Goal: Information Seeking & Learning: Learn about a topic

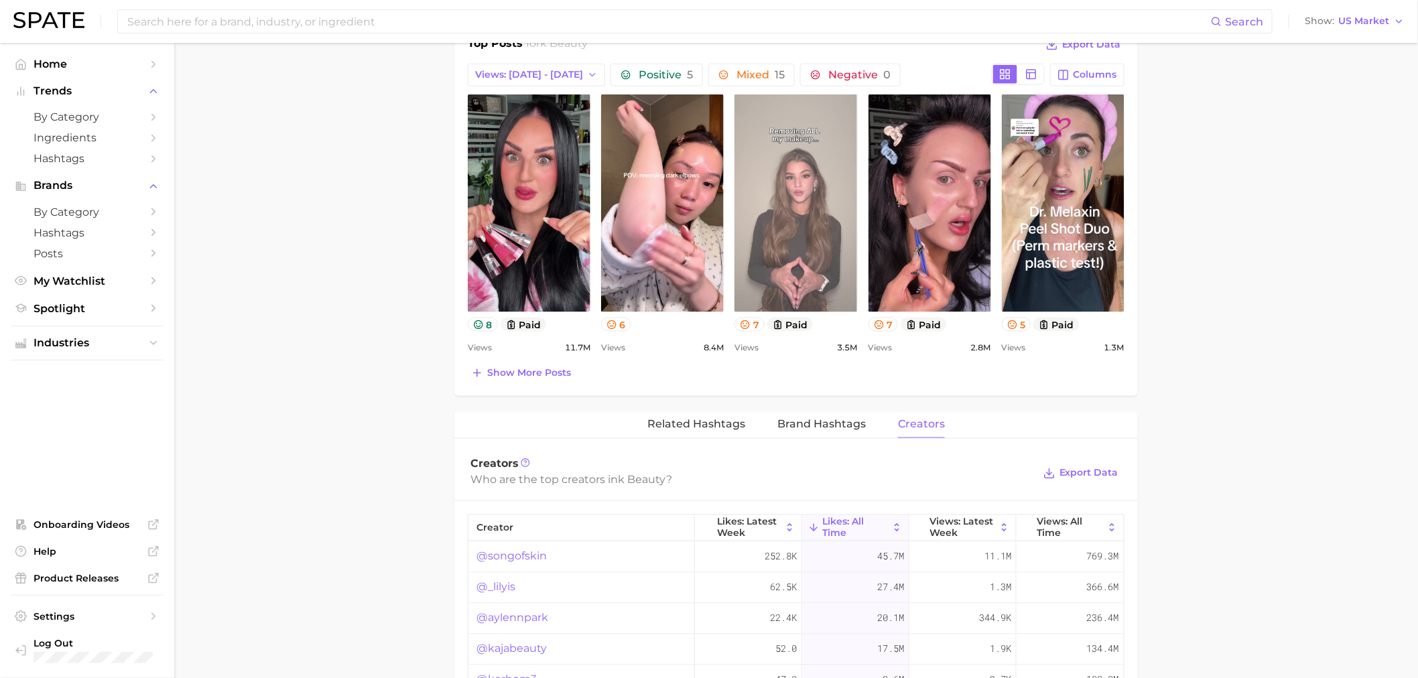
scroll to position [670, 0]
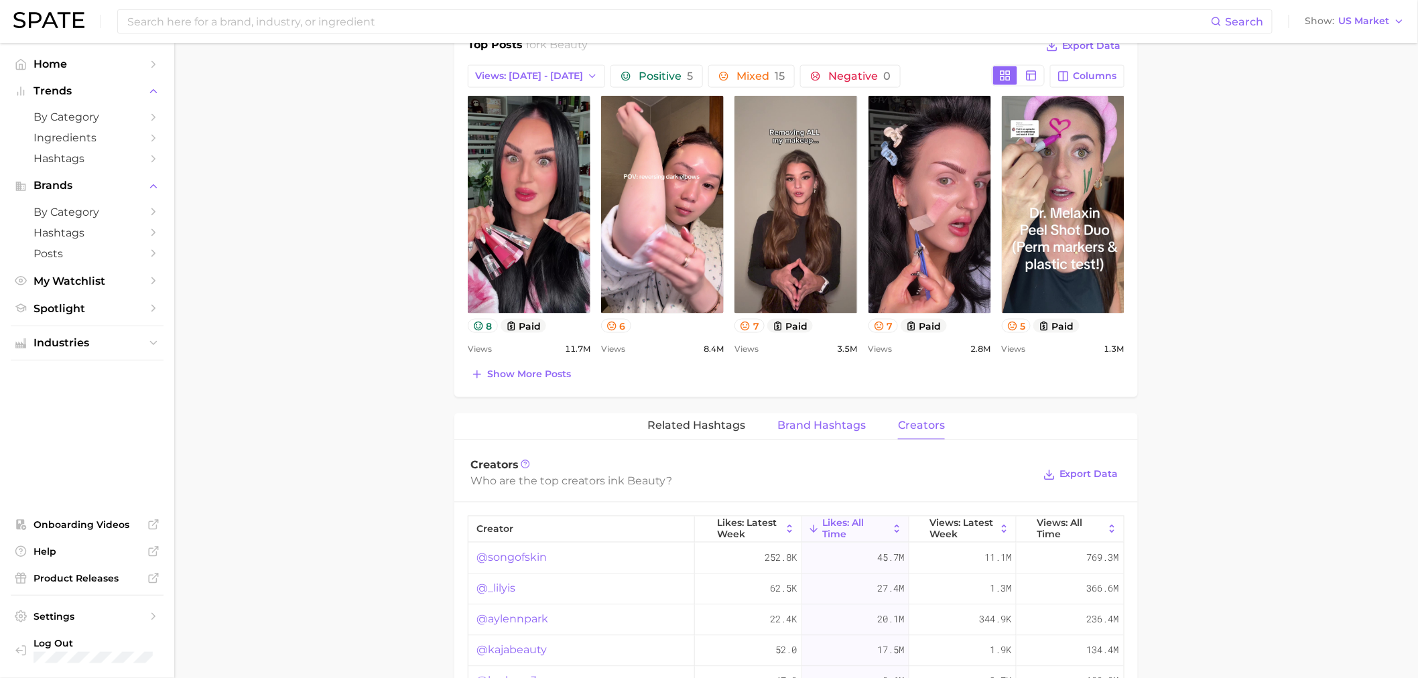
click at [821, 419] on button "Brand Hashtags" at bounding box center [821, 426] width 88 height 26
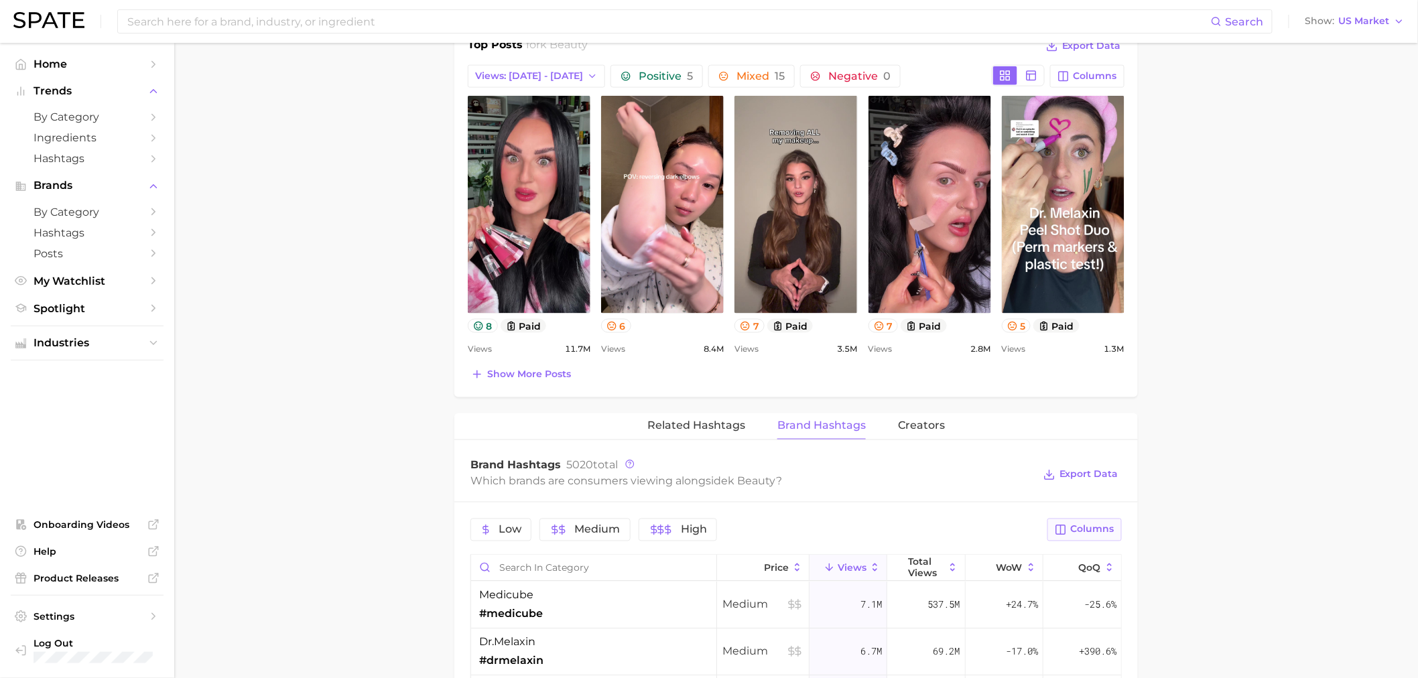
click at [1075, 529] on span "Columns" at bounding box center [1093, 529] width 44 height 11
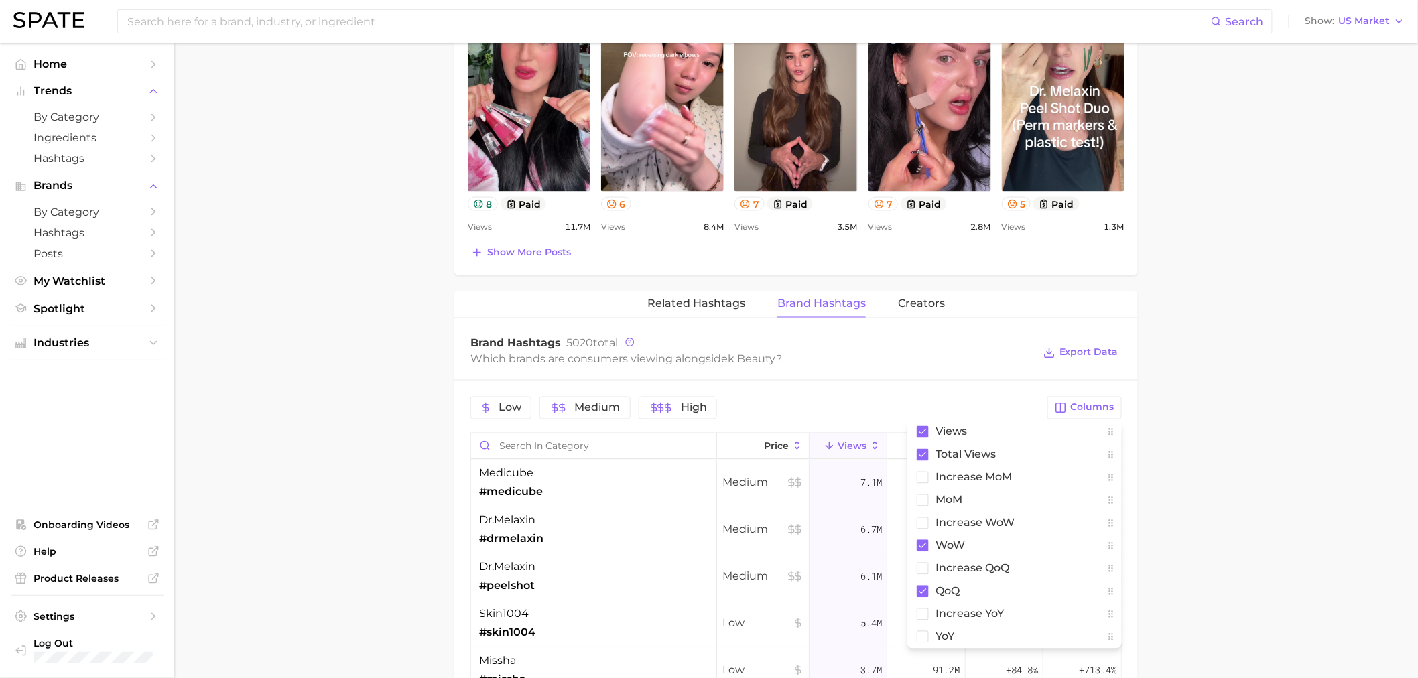
scroll to position [819, 0]
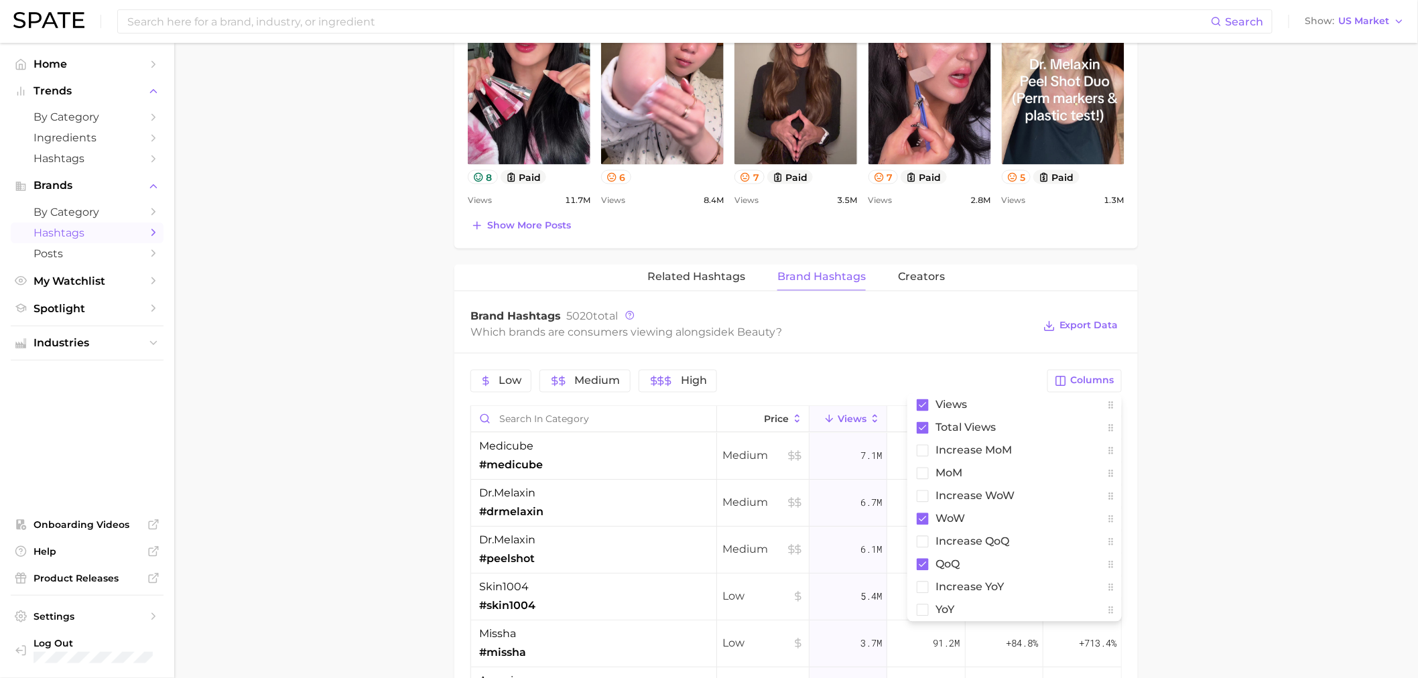
click at [74, 234] on span "Hashtags" at bounding box center [86, 232] width 107 height 13
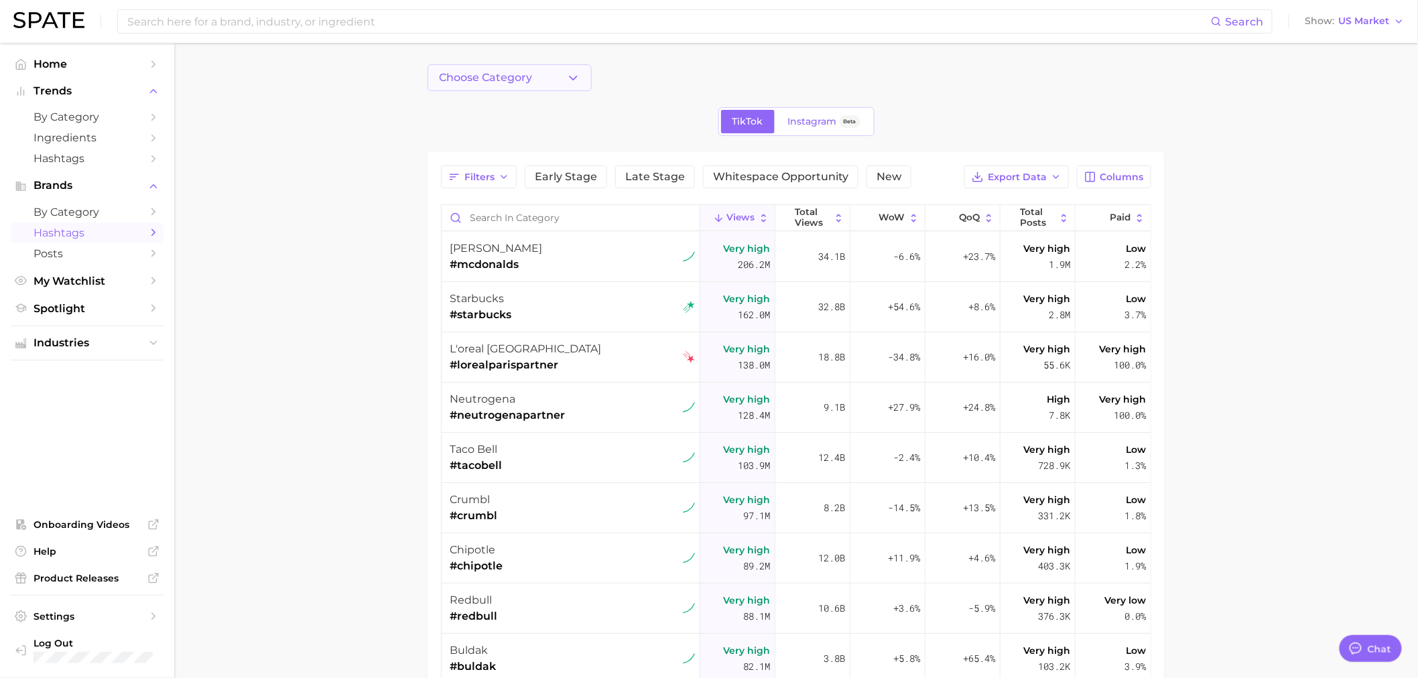
click at [579, 88] on button "Choose Category" at bounding box center [509, 77] width 164 height 27
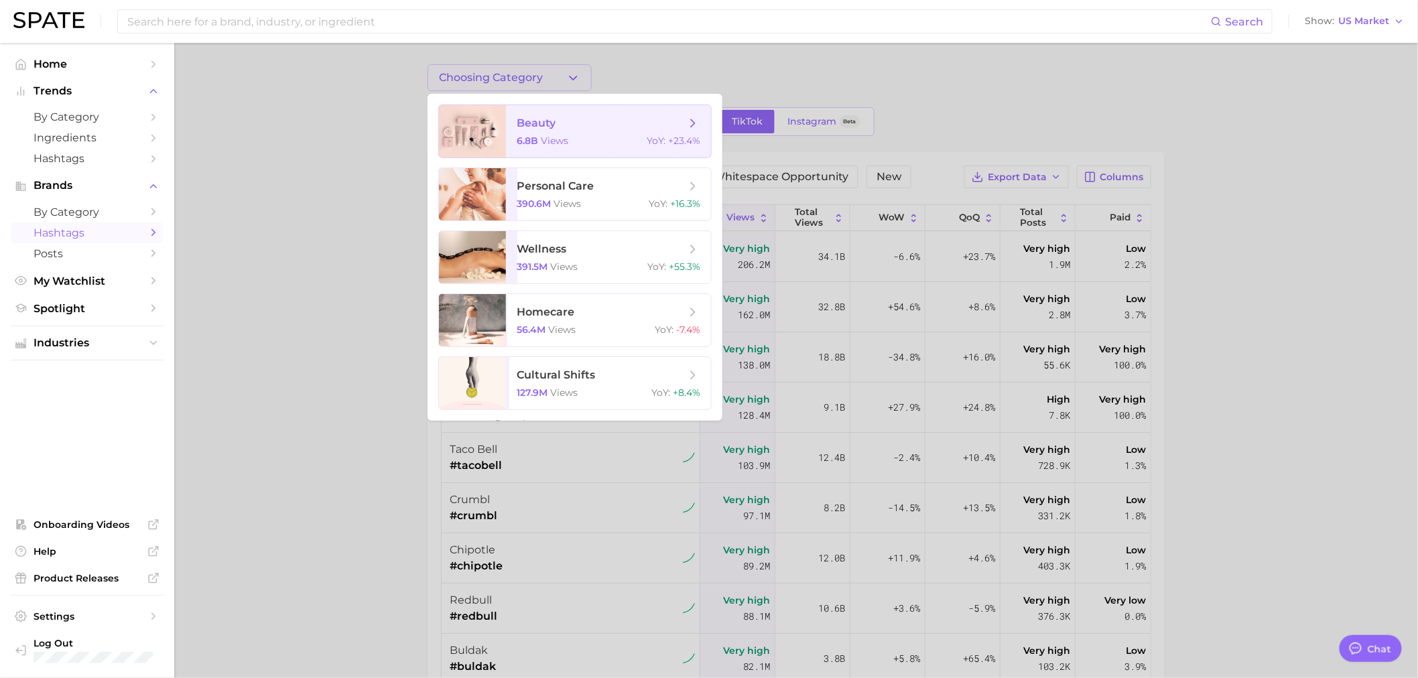
click at [600, 135] on div "6.8b views YoY : +23.4%" at bounding box center [609, 141] width 184 height 12
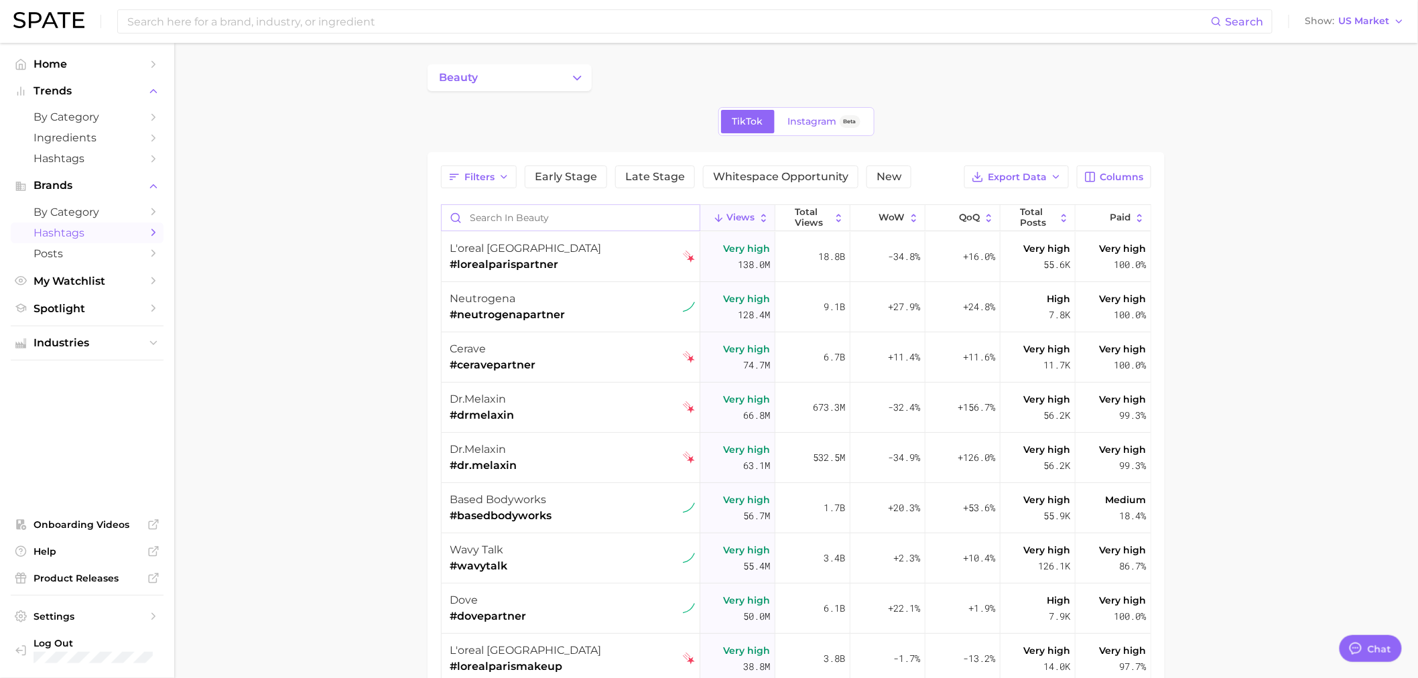
click at [519, 224] on input "Search in beauty" at bounding box center [570, 217] width 258 height 25
click at [105, 218] on span "by Category" at bounding box center [86, 212] width 107 height 13
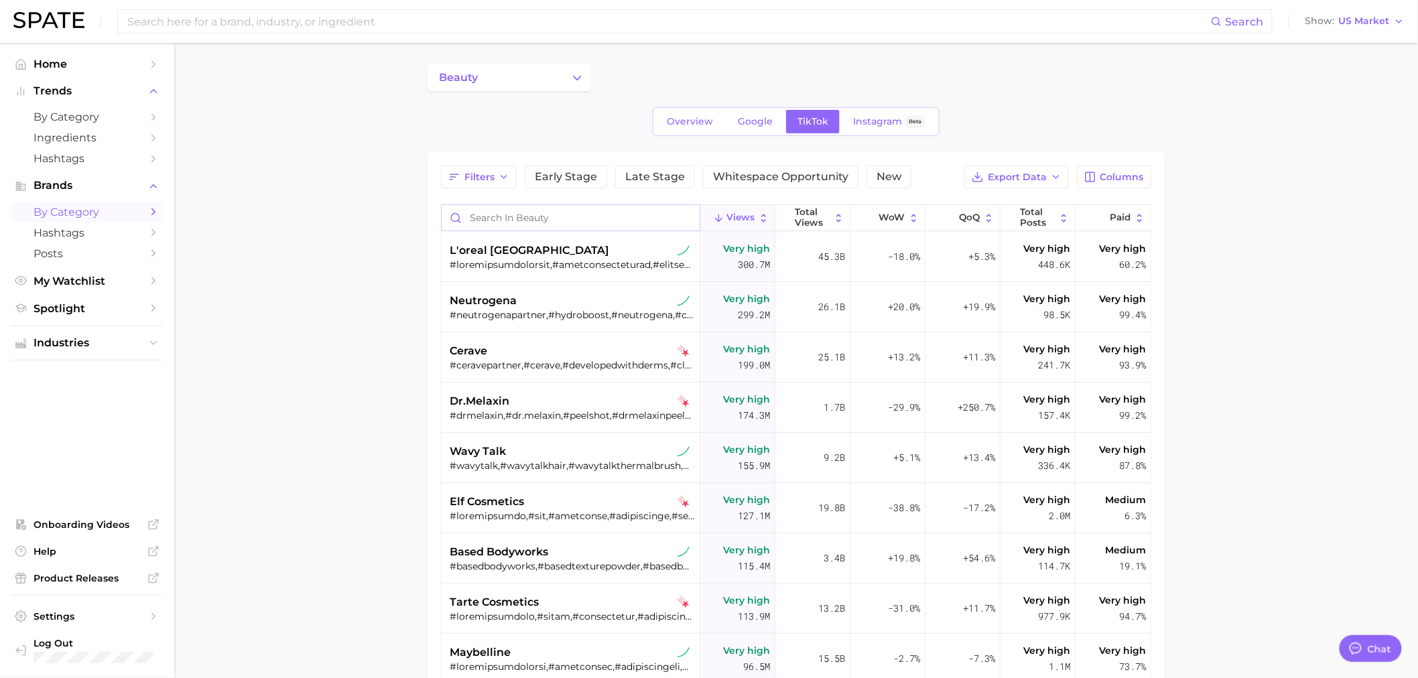
click at [543, 220] on input "Search in beauty" at bounding box center [570, 217] width 258 height 25
click at [567, 82] on button "beauty" at bounding box center [509, 77] width 164 height 27
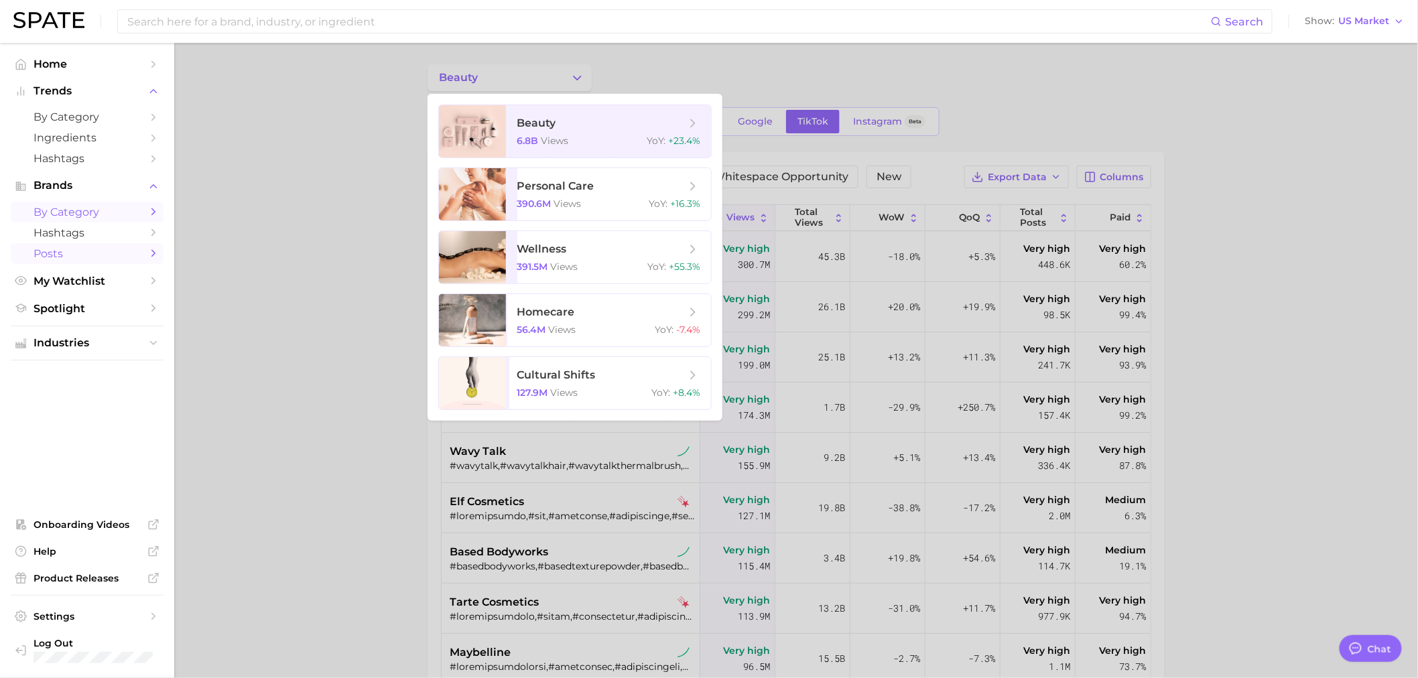
click at [98, 255] on span "Posts" at bounding box center [86, 253] width 107 height 13
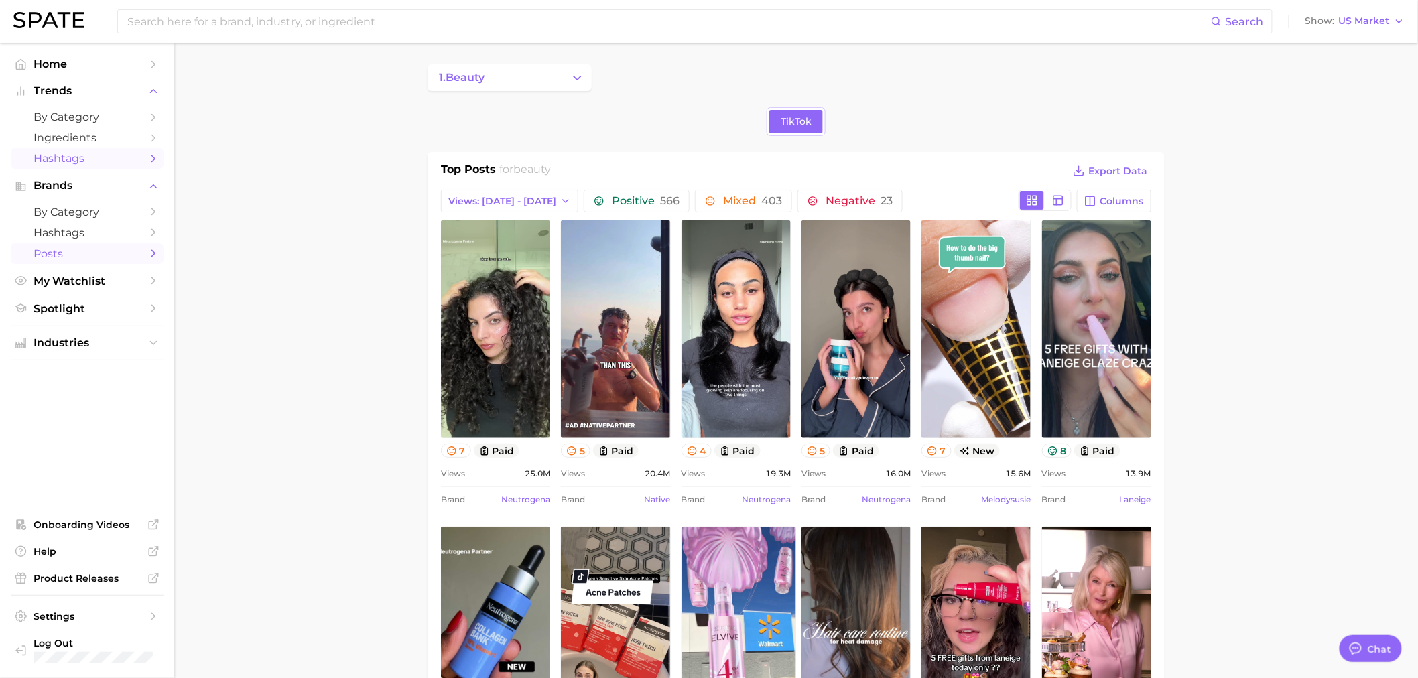
click at [84, 163] on span "Hashtags" at bounding box center [86, 158] width 107 height 13
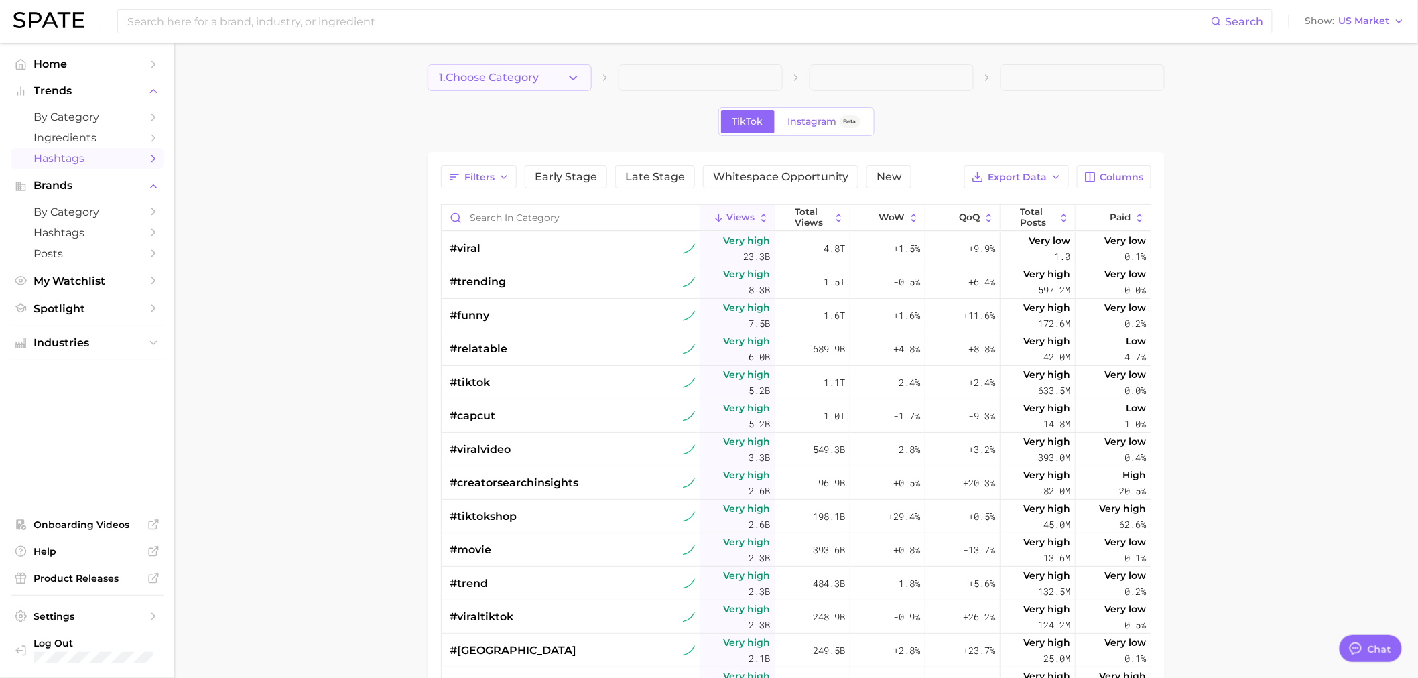
click at [574, 82] on icon "button" at bounding box center [573, 78] width 14 height 14
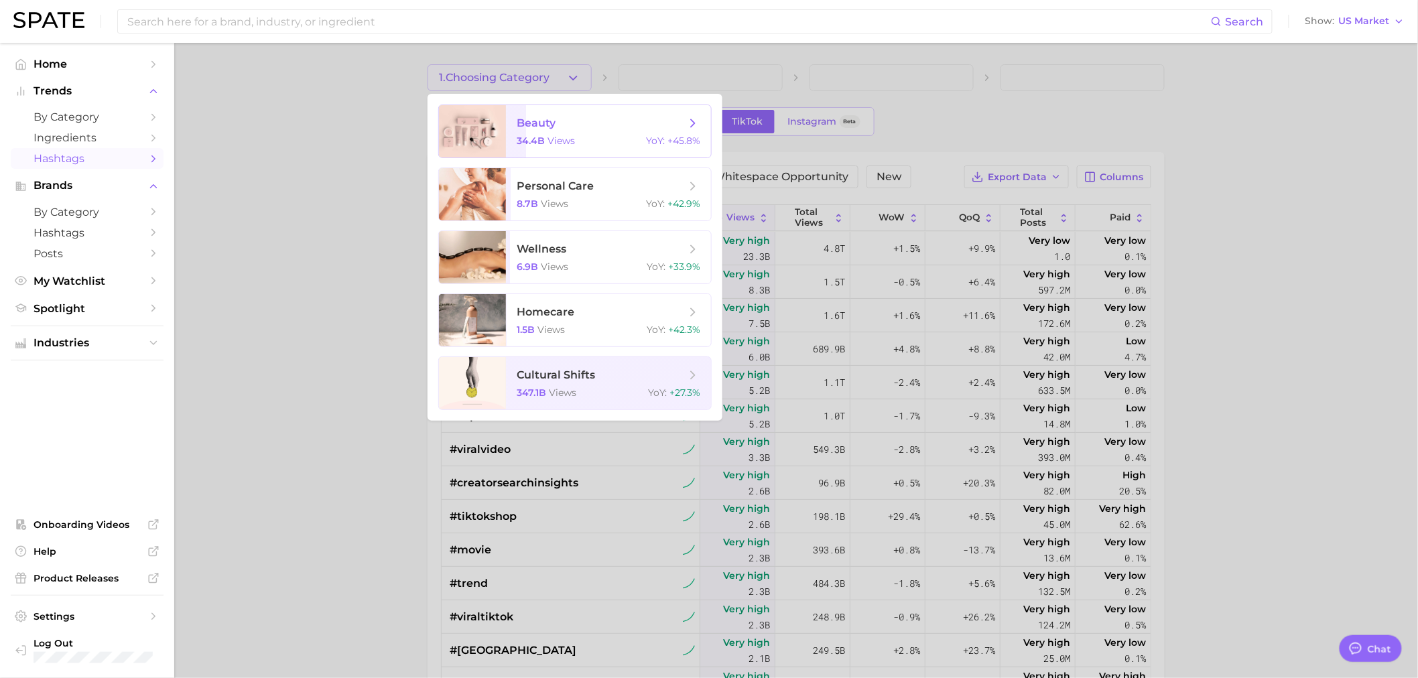
click at [555, 126] on span "beauty" at bounding box center [536, 123] width 39 height 13
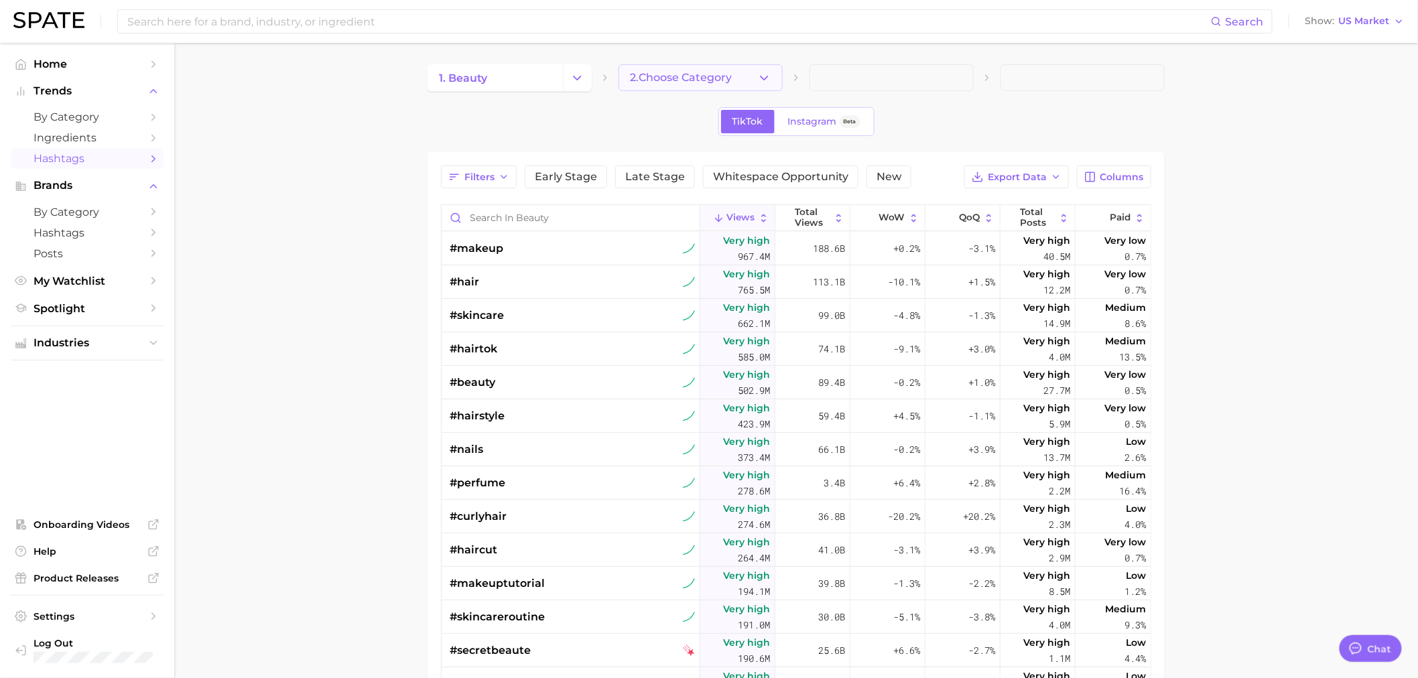
click at [669, 70] on button "2. Choose Category" at bounding box center [700, 77] width 164 height 27
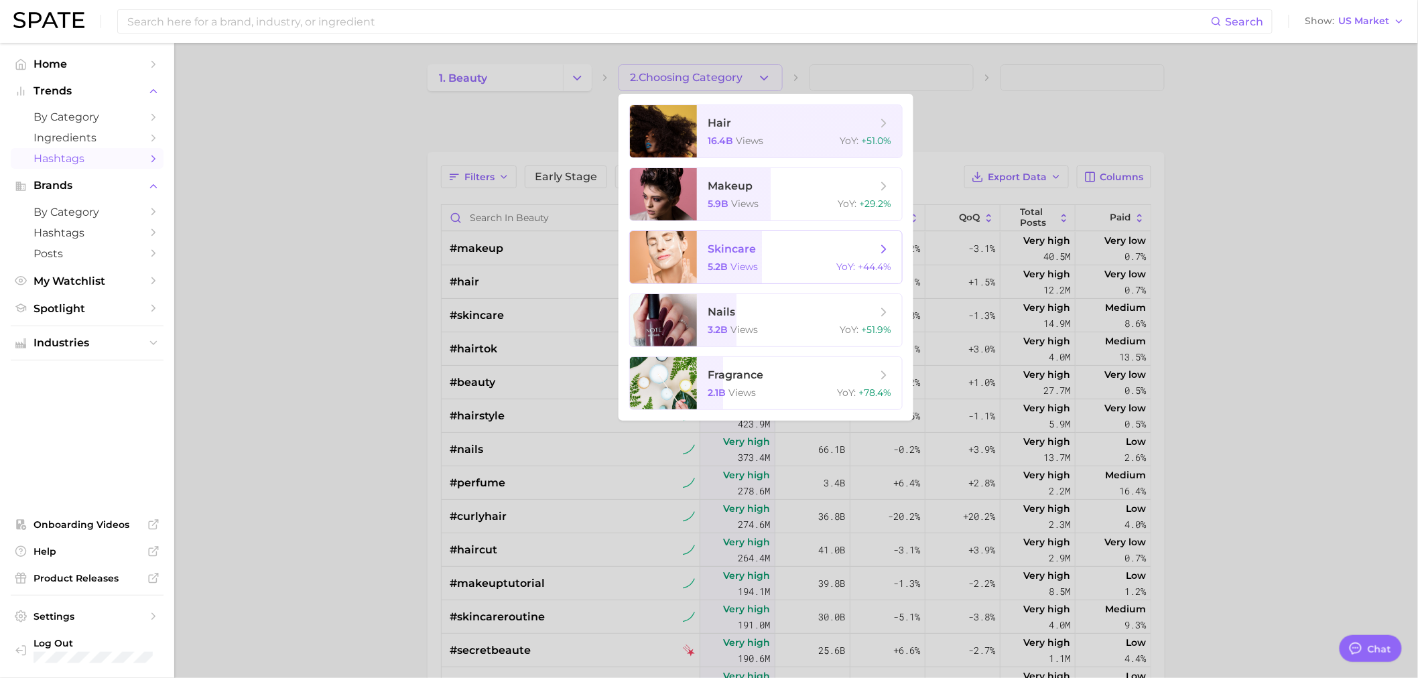
click at [777, 264] on div "5.2b views YoY : +44.4%" at bounding box center [799, 267] width 184 height 12
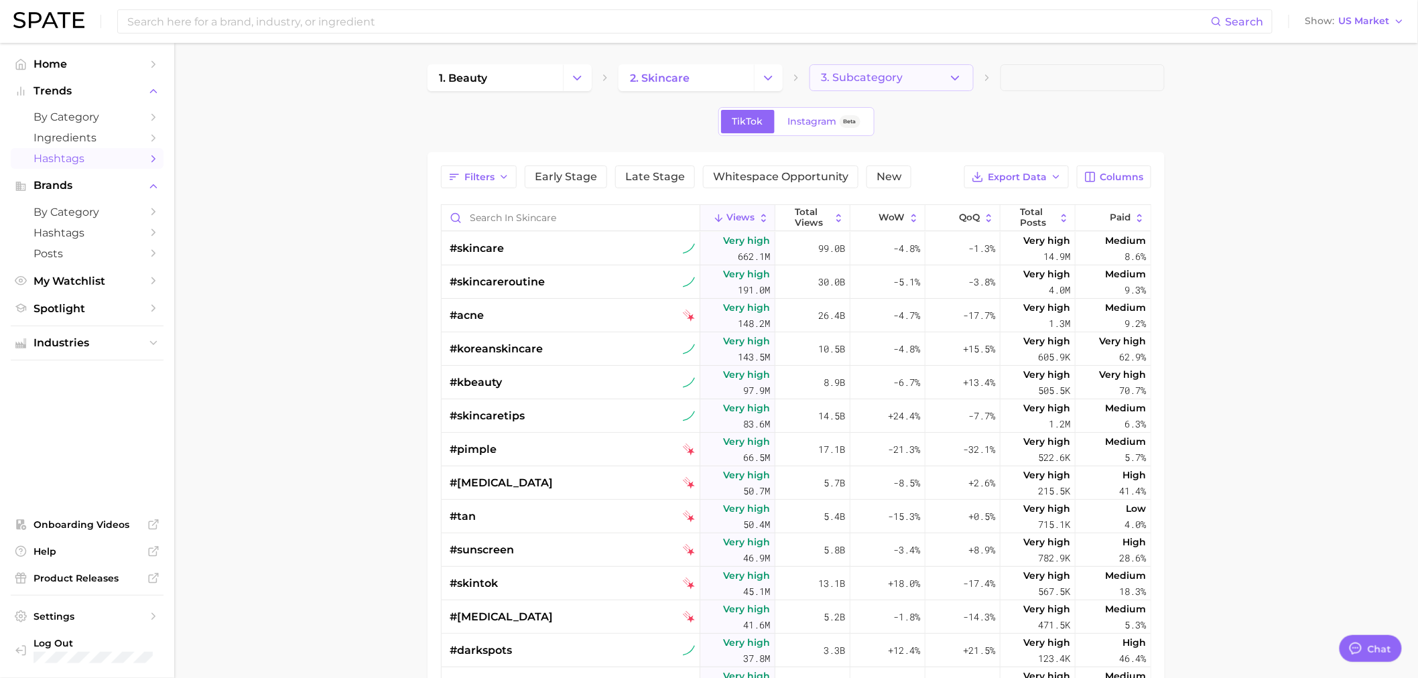
click at [881, 82] on span "3. Subcategory" at bounding box center [862, 78] width 82 height 12
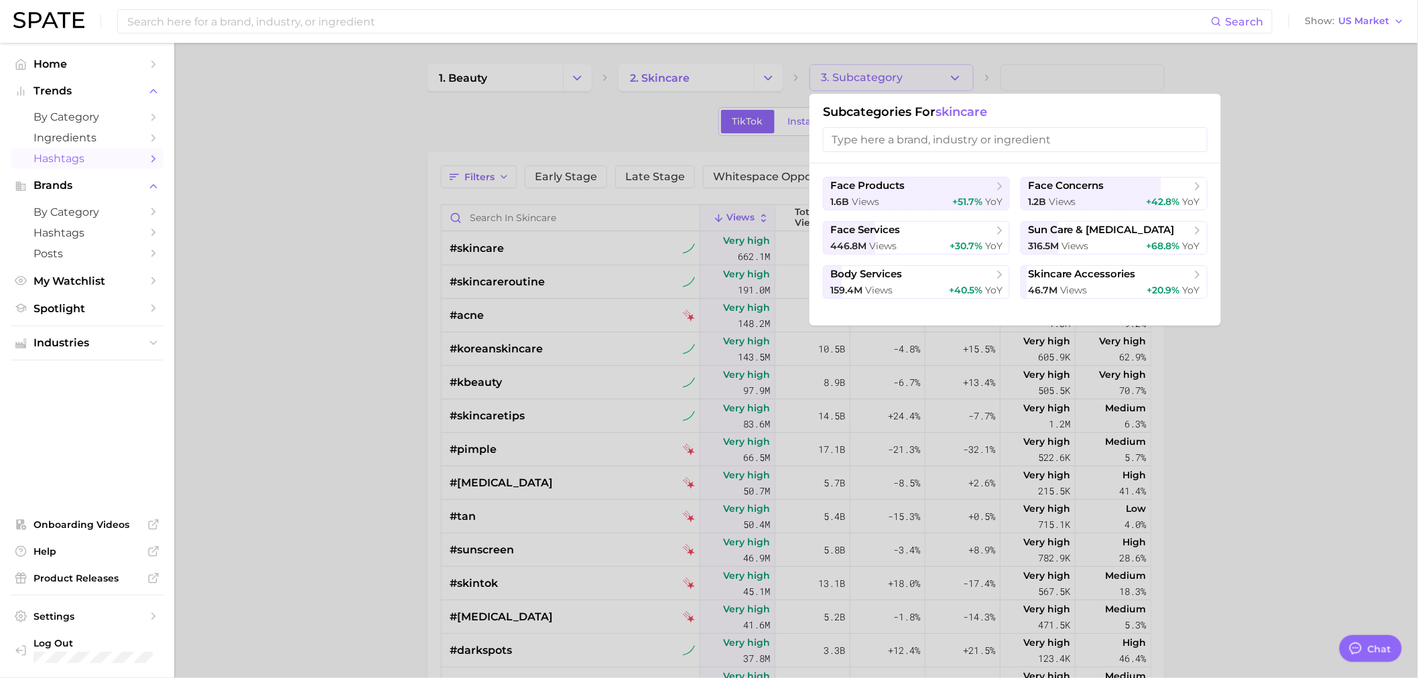
click at [916, 141] on input "search" at bounding box center [1015, 139] width 385 height 25
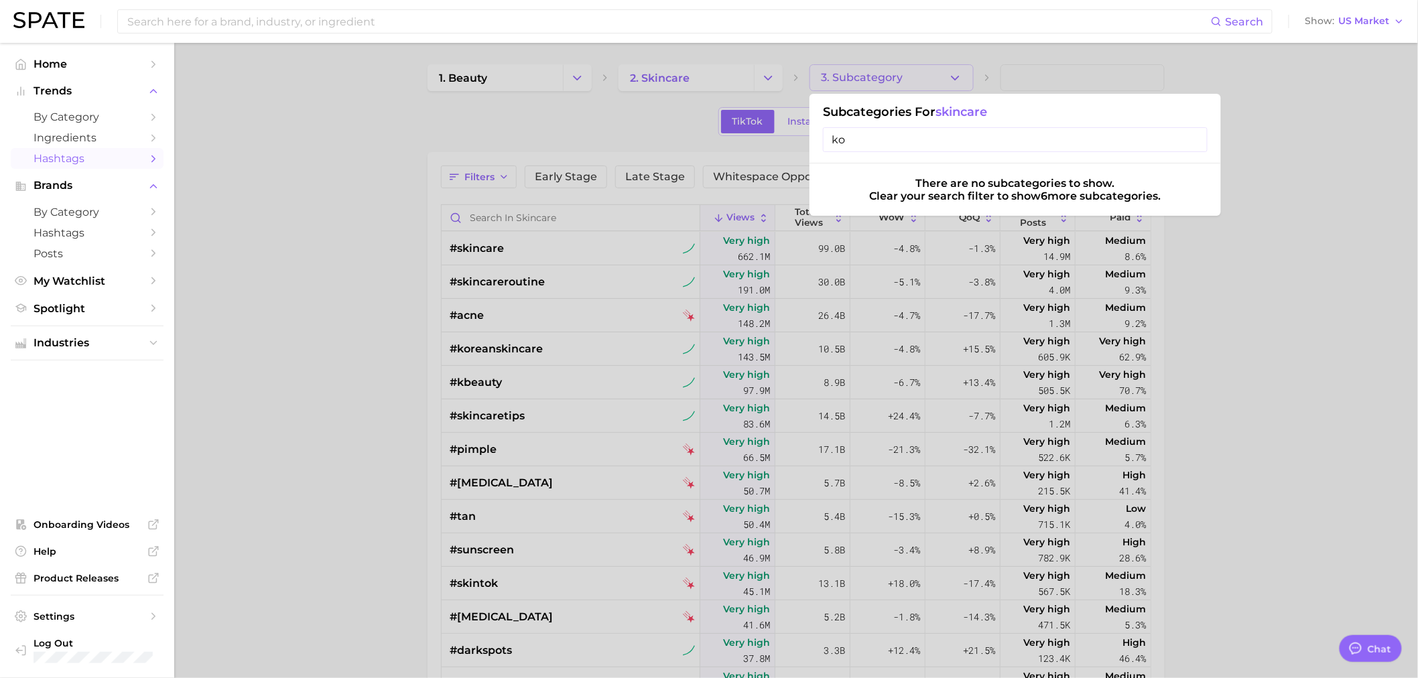
type input "k"
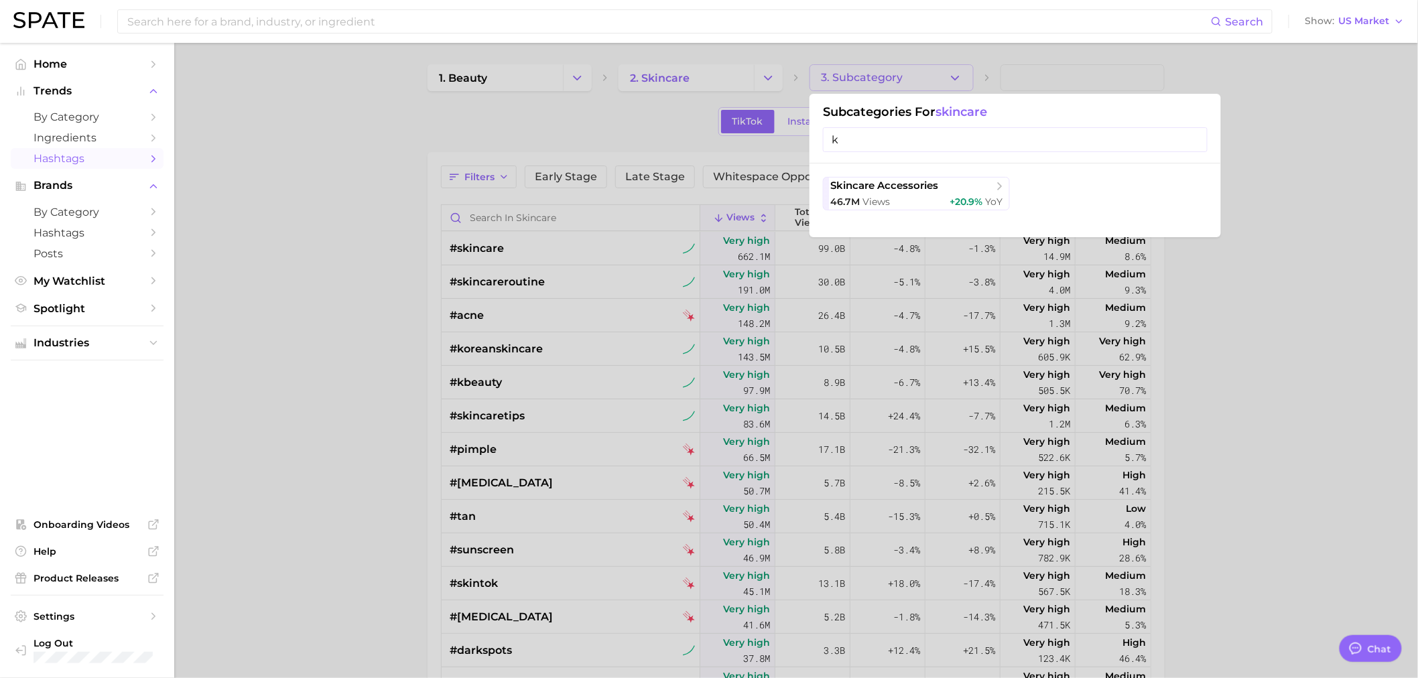
type input "k"
click at [962, 102] on div "Subcategories for skincare k" at bounding box center [1014, 129] width 411 height 70
click at [936, 74] on div at bounding box center [709, 339] width 1418 height 678
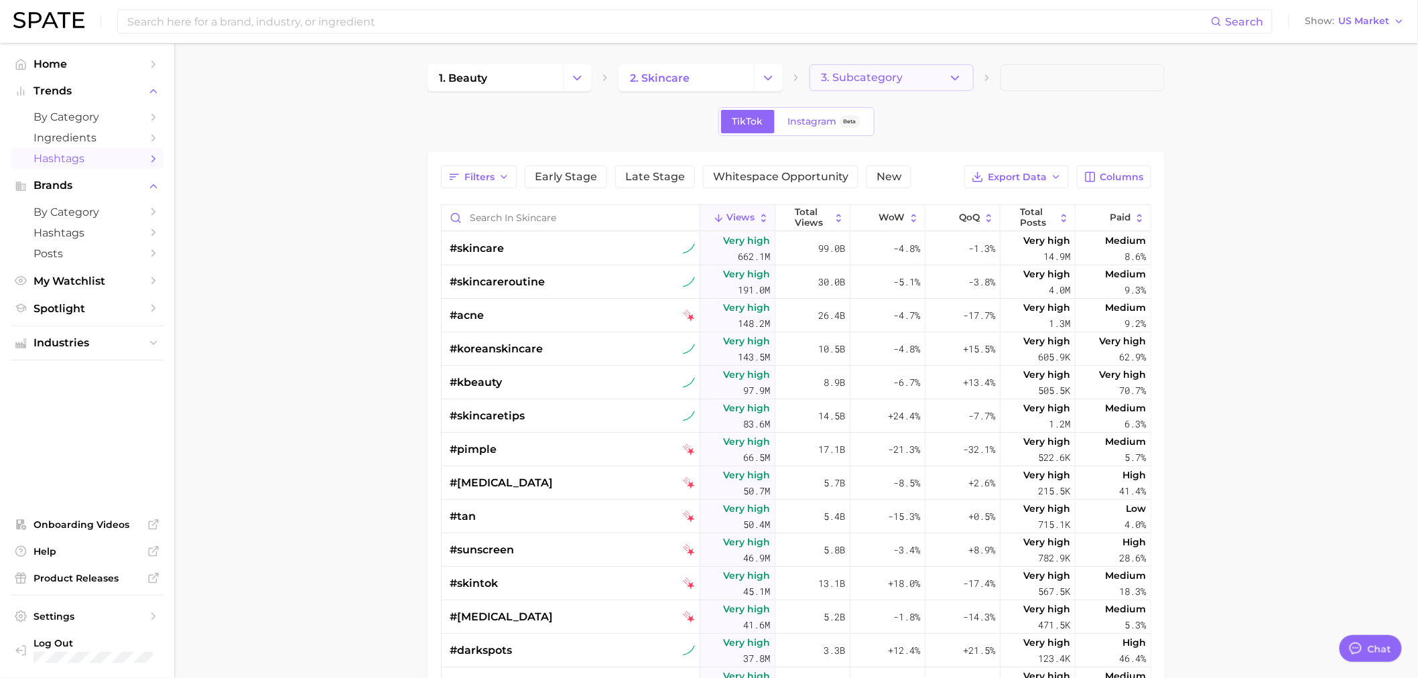
click at [939, 75] on button "3. Subcategory" at bounding box center [891, 77] width 164 height 27
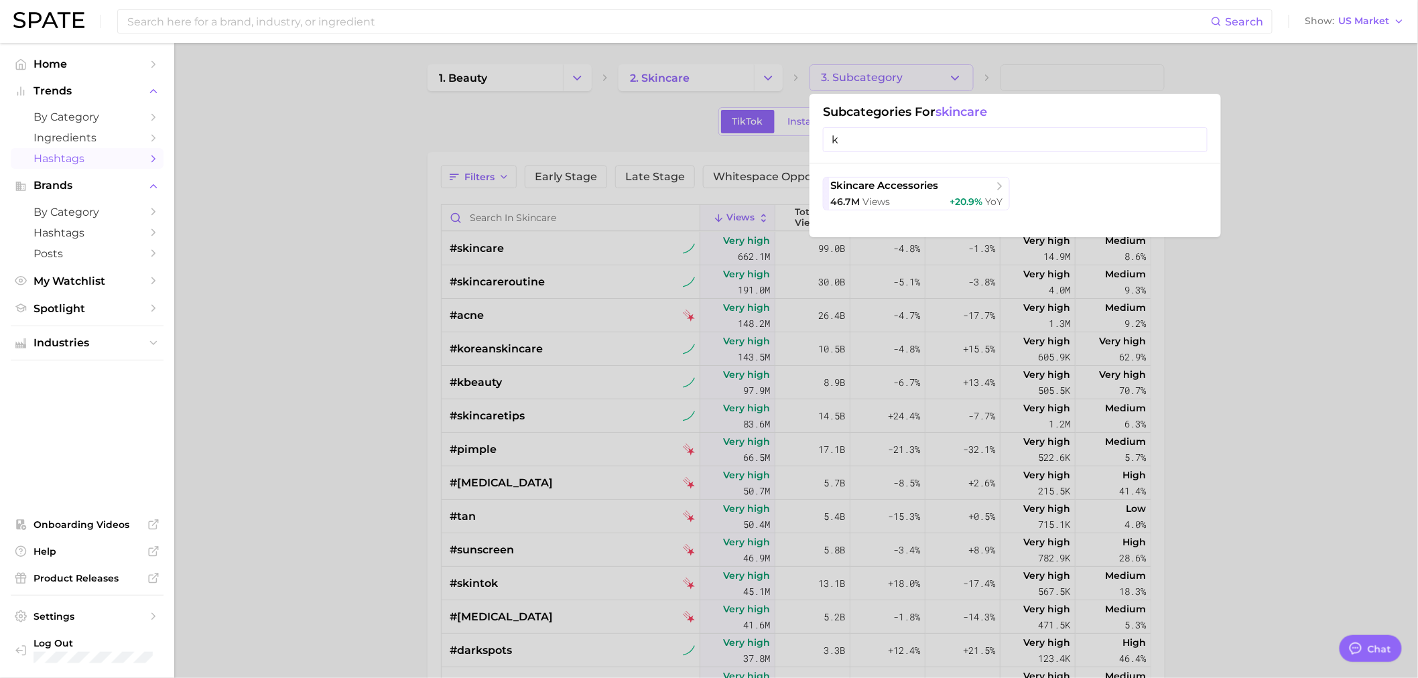
click at [1013, 131] on input "k" at bounding box center [1015, 139] width 385 height 25
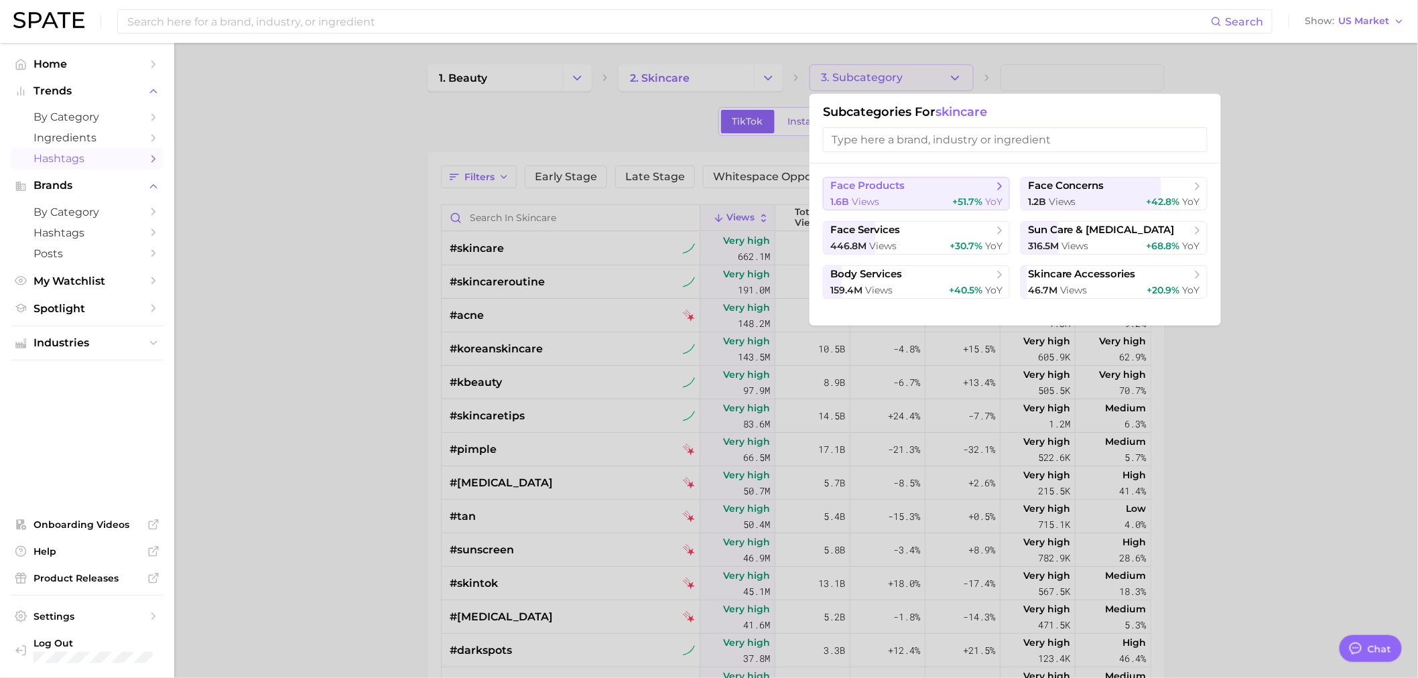
click at [957, 198] on span "+51.7%" at bounding box center [967, 202] width 30 height 12
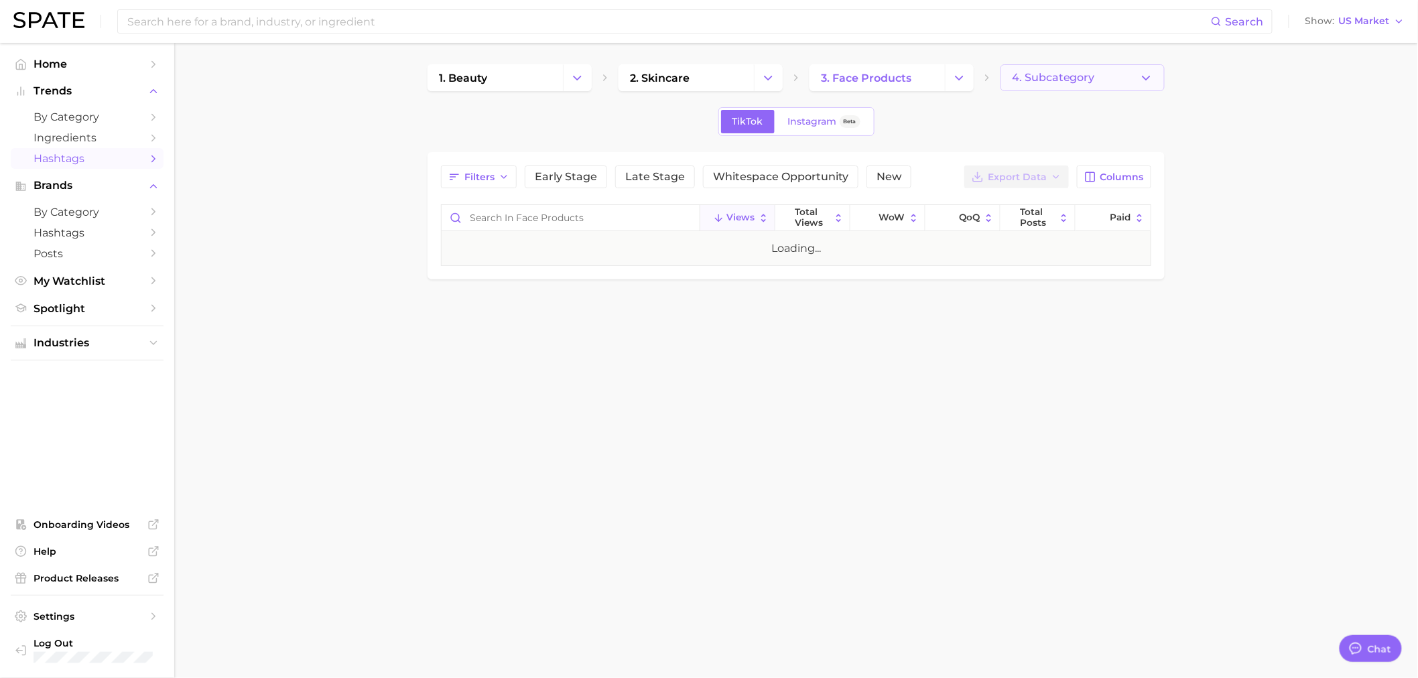
click at [1070, 68] on button "4. Subcategory" at bounding box center [1082, 77] width 164 height 27
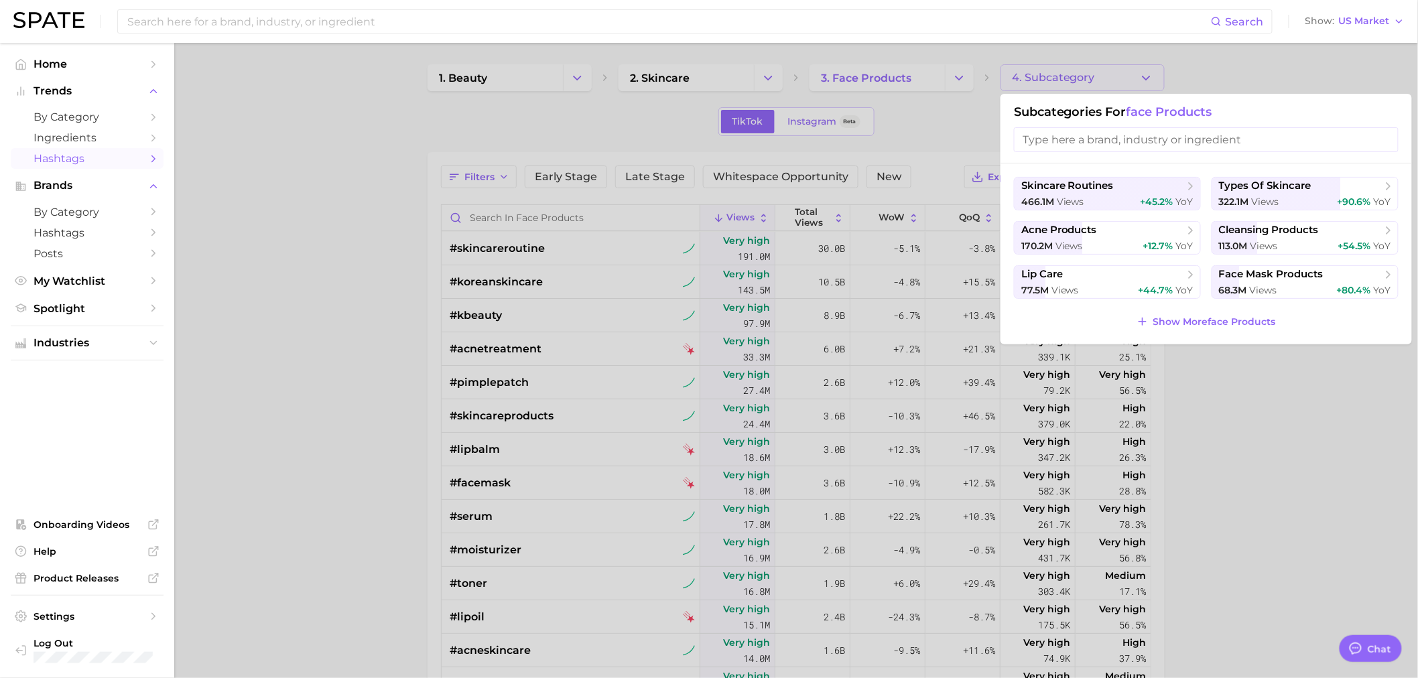
click at [1079, 137] on input "search" at bounding box center [1206, 139] width 385 height 25
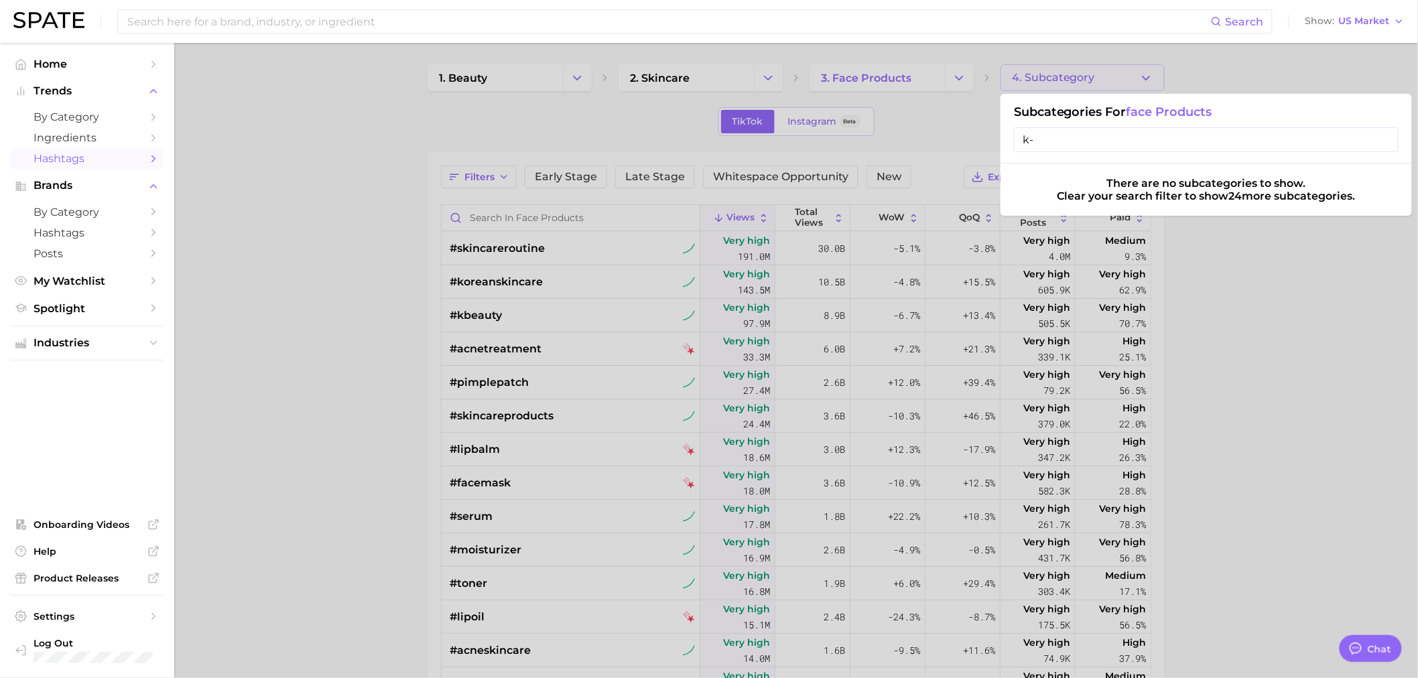
type input "k"
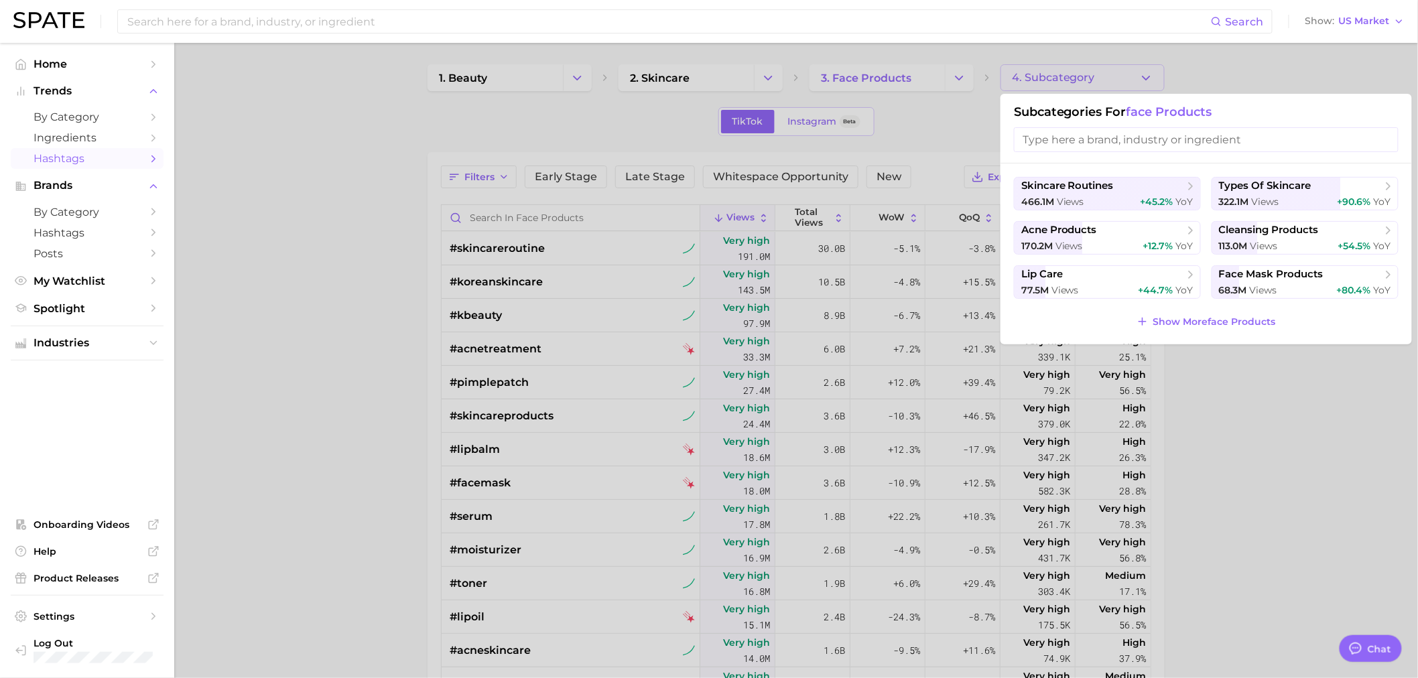
click at [568, 137] on div at bounding box center [709, 339] width 1418 height 678
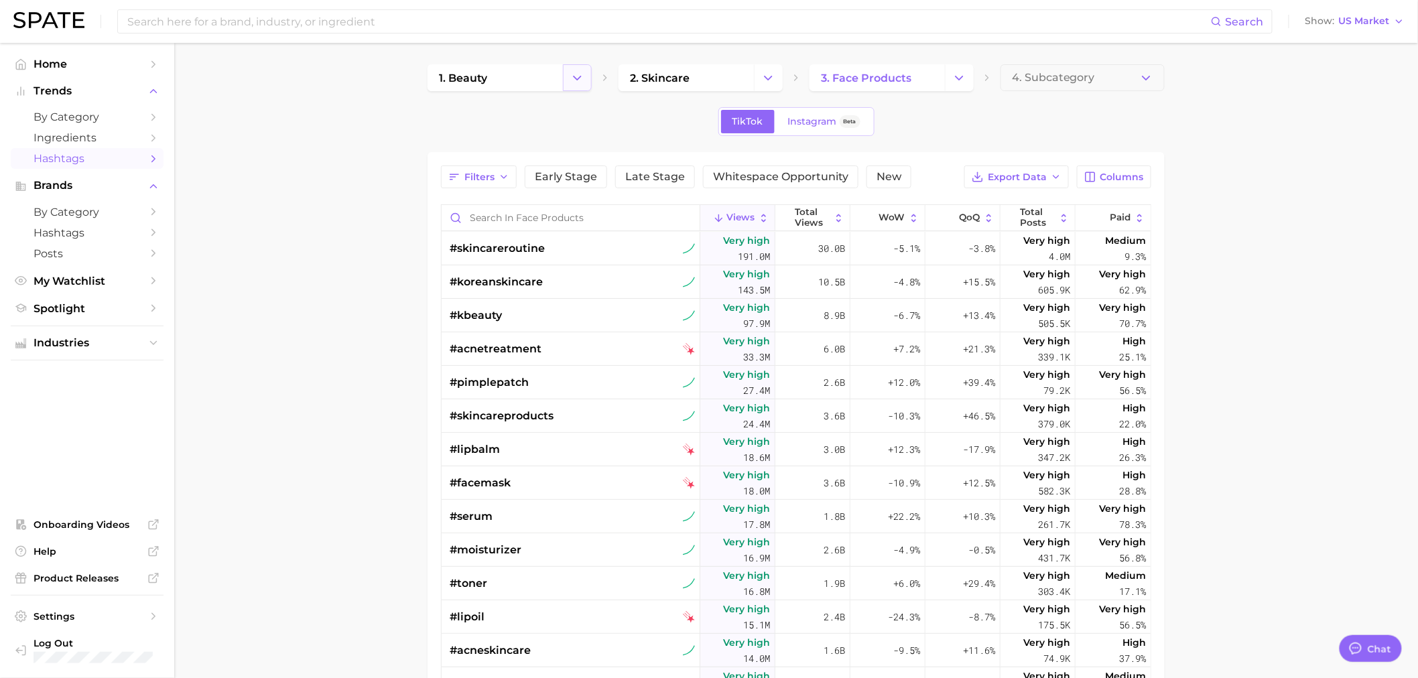
click at [583, 77] on icon "Change Category" at bounding box center [577, 78] width 14 height 14
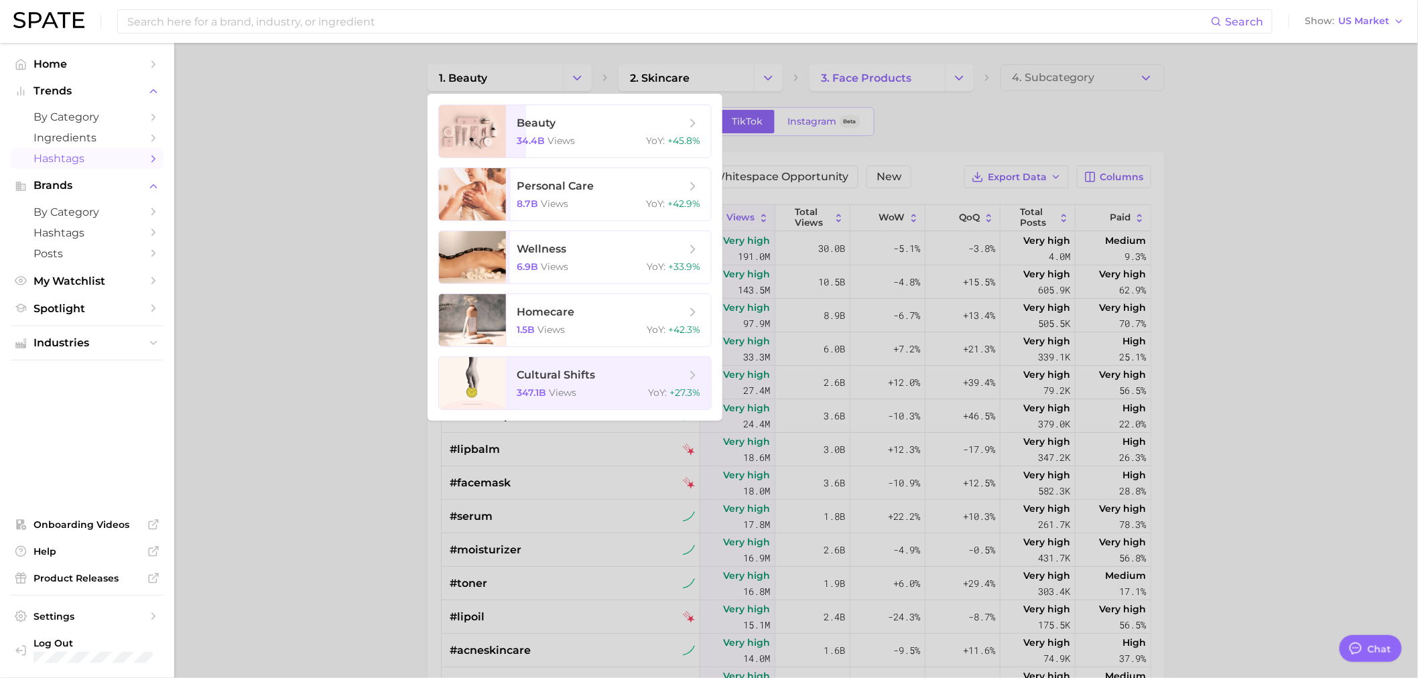
click at [786, 74] on div at bounding box center [709, 339] width 1418 height 678
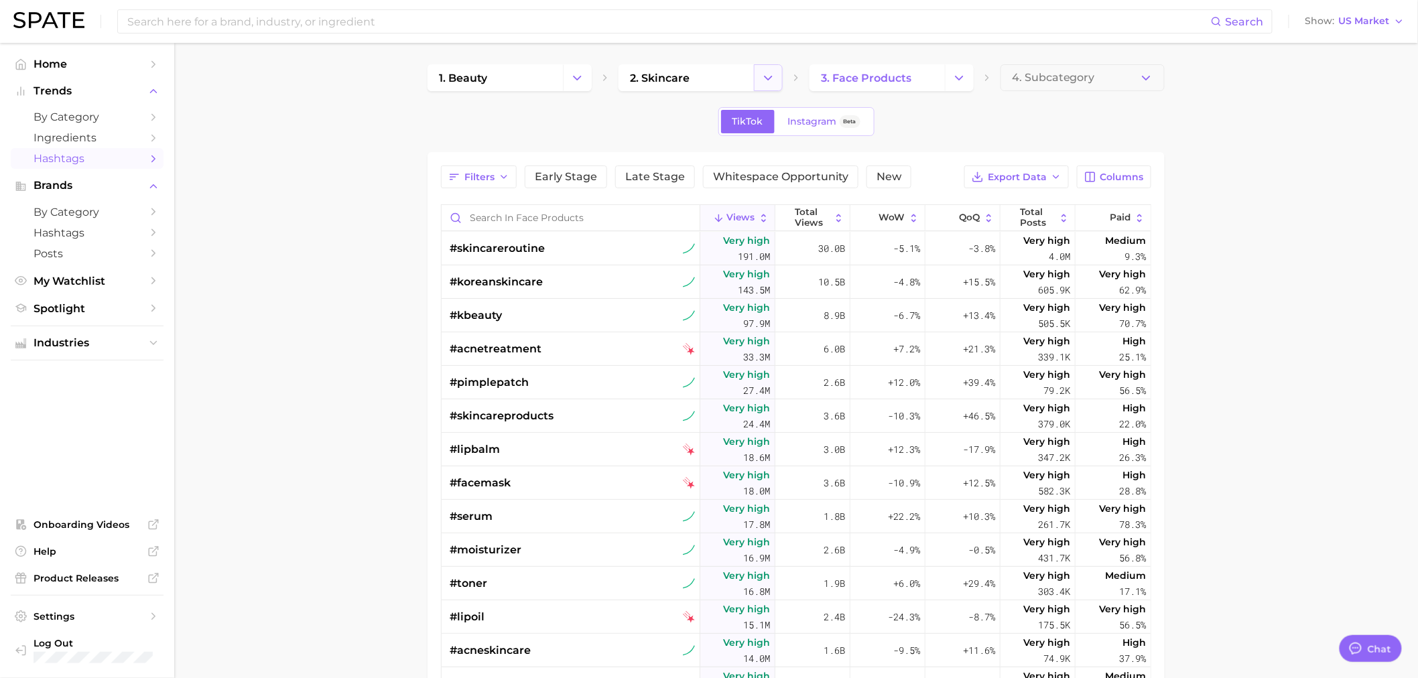
click at [766, 75] on icon "Change Category" at bounding box center [768, 78] width 14 height 14
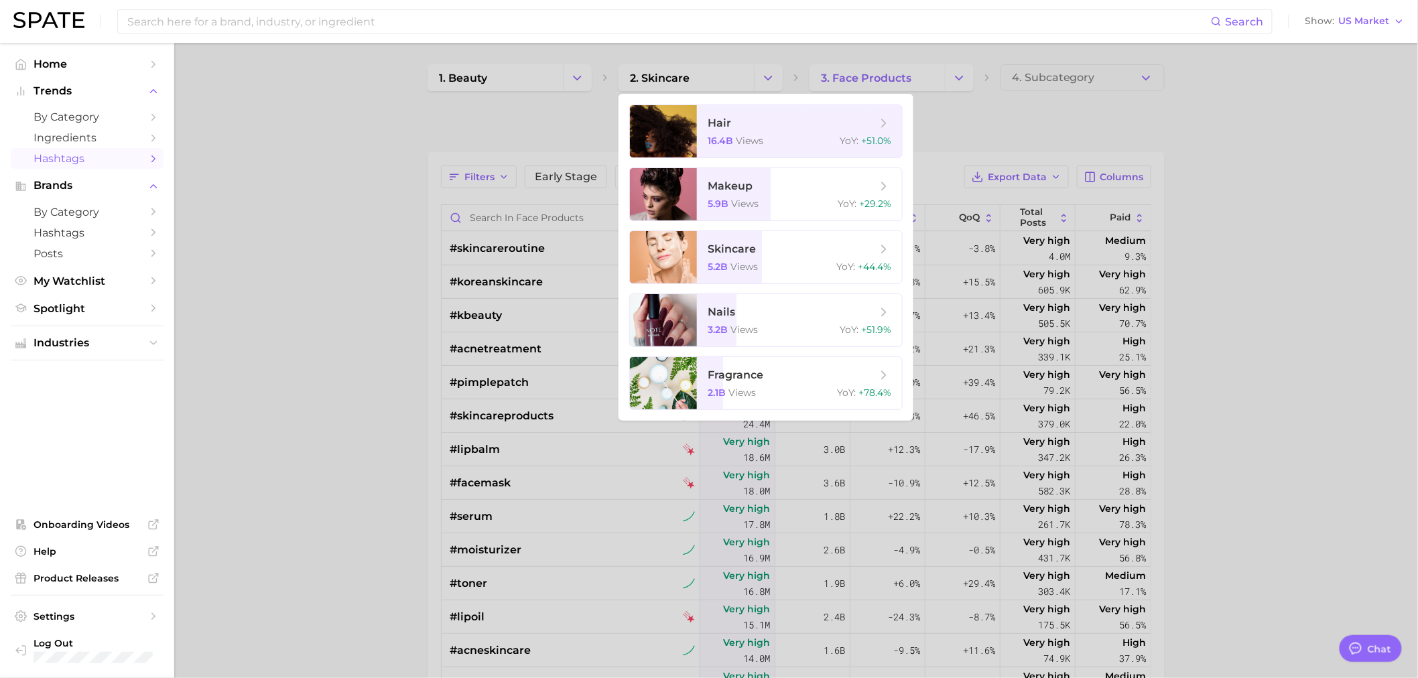
click at [941, 64] on div at bounding box center [709, 339] width 1418 height 678
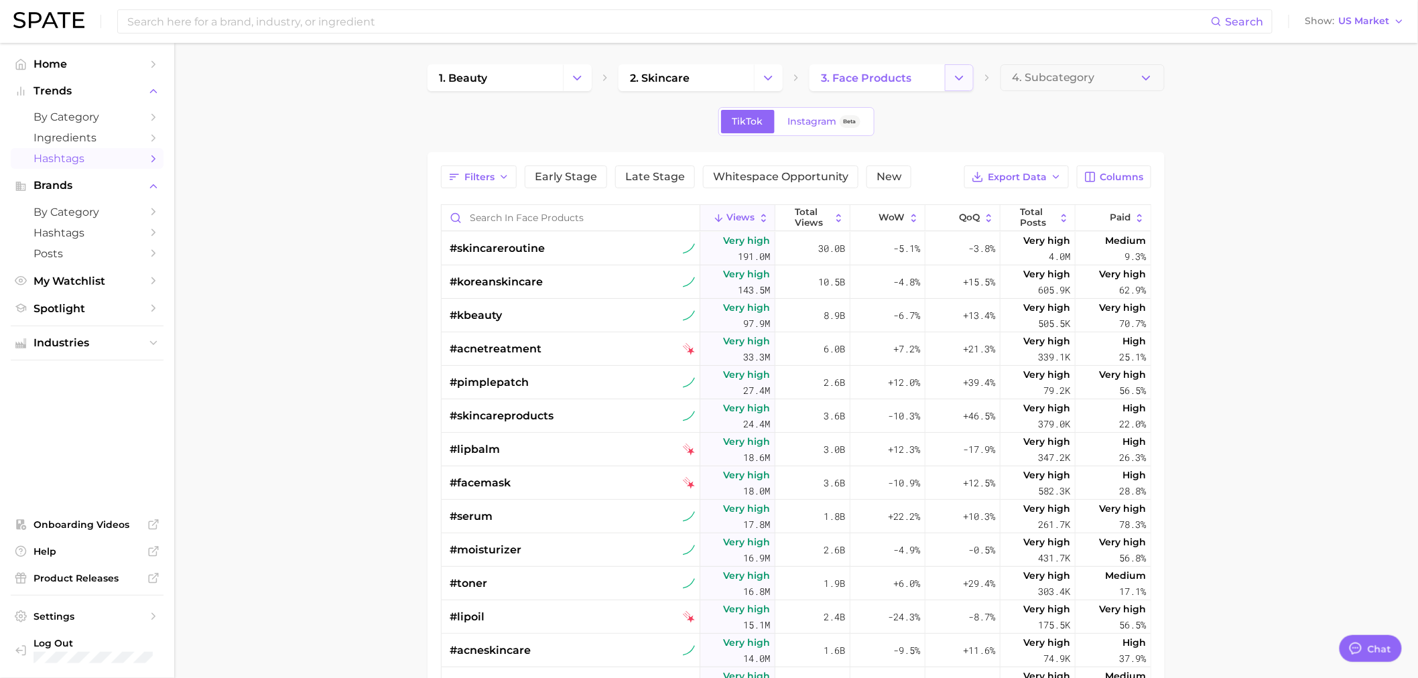
click at [950, 74] on button "Change Category" at bounding box center [959, 77] width 29 height 27
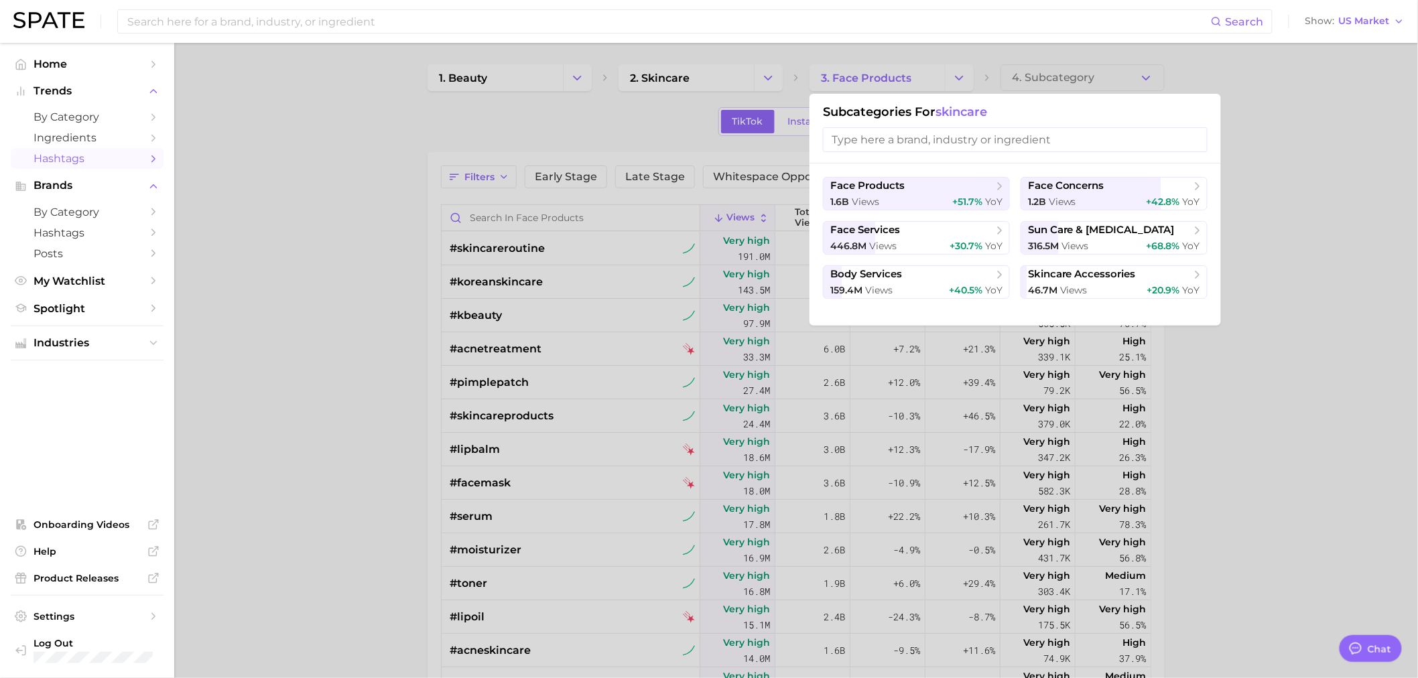
click at [466, 121] on div at bounding box center [709, 339] width 1418 height 678
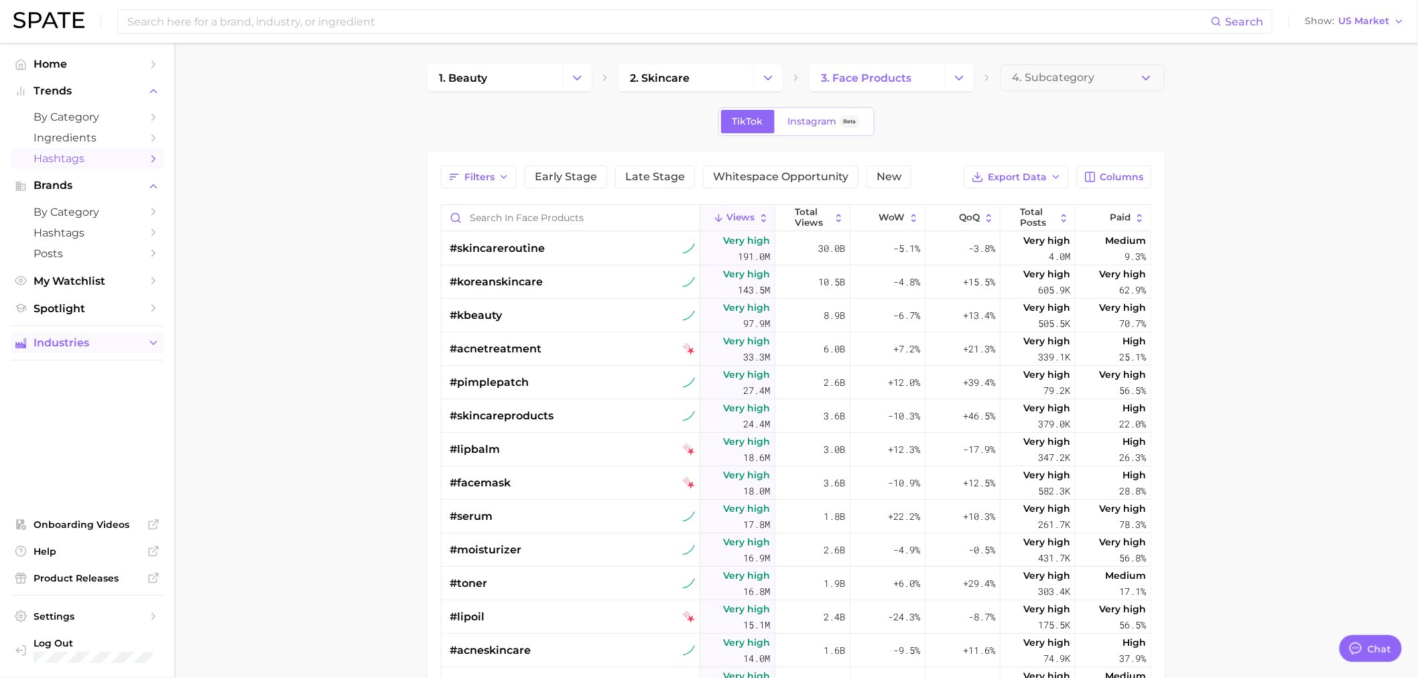
click at [144, 346] on button "Industries" at bounding box center [87, 343] width 153 height 20
click at [62, 375] on span "beauty" at bounding box center [86, 368] width 107 height 13
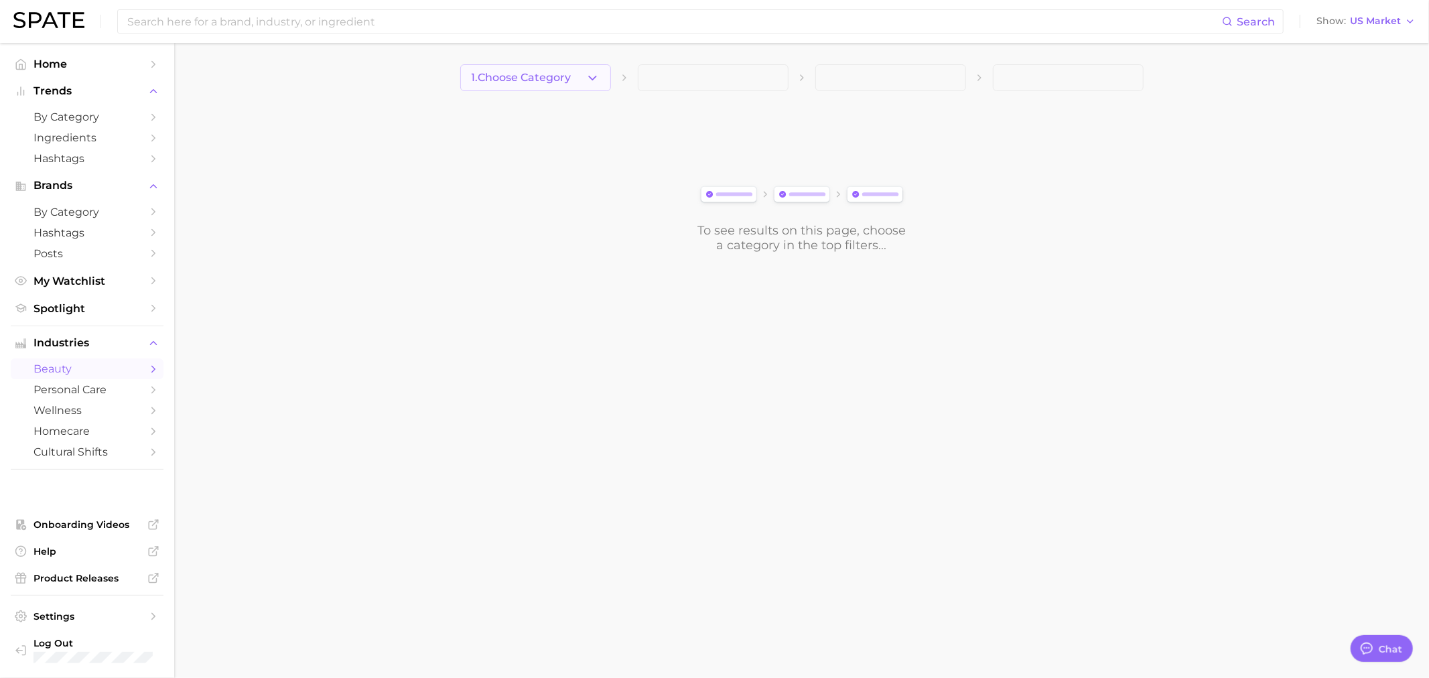
click at [579, 81] on button "1. Choose Category" at bounding box center [535, 77] width 151 height 27
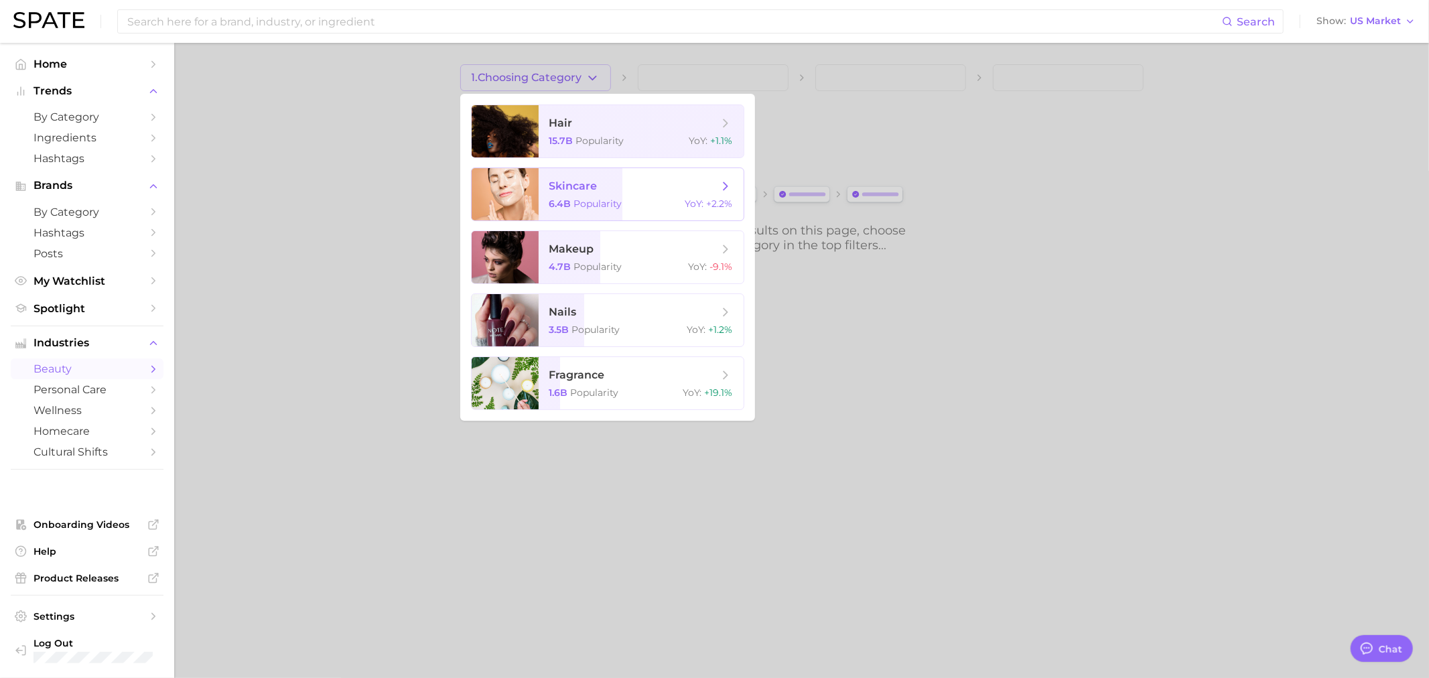
click at [669, 182] on span "skincare" at bounding box center [633, 186] width 169 height 15
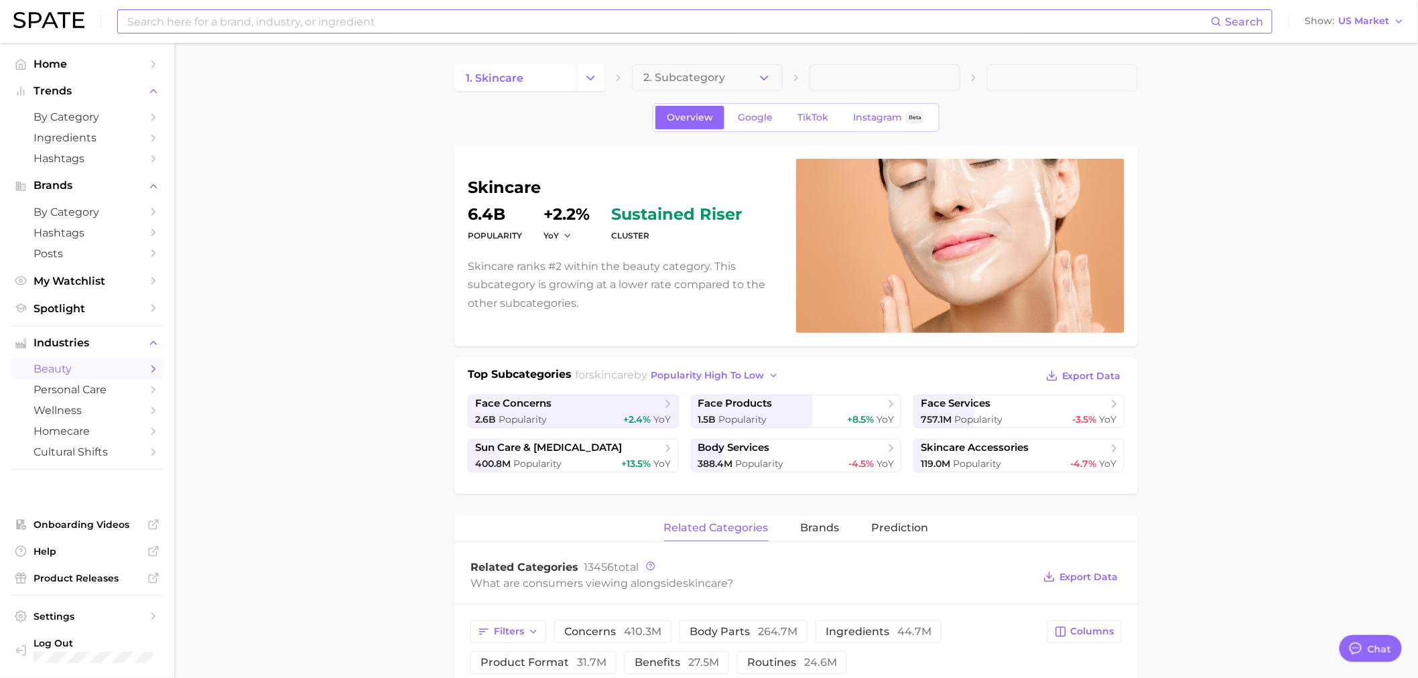
click at [492, 29] on input at bounding box center [668, 21] width 1085 height 23
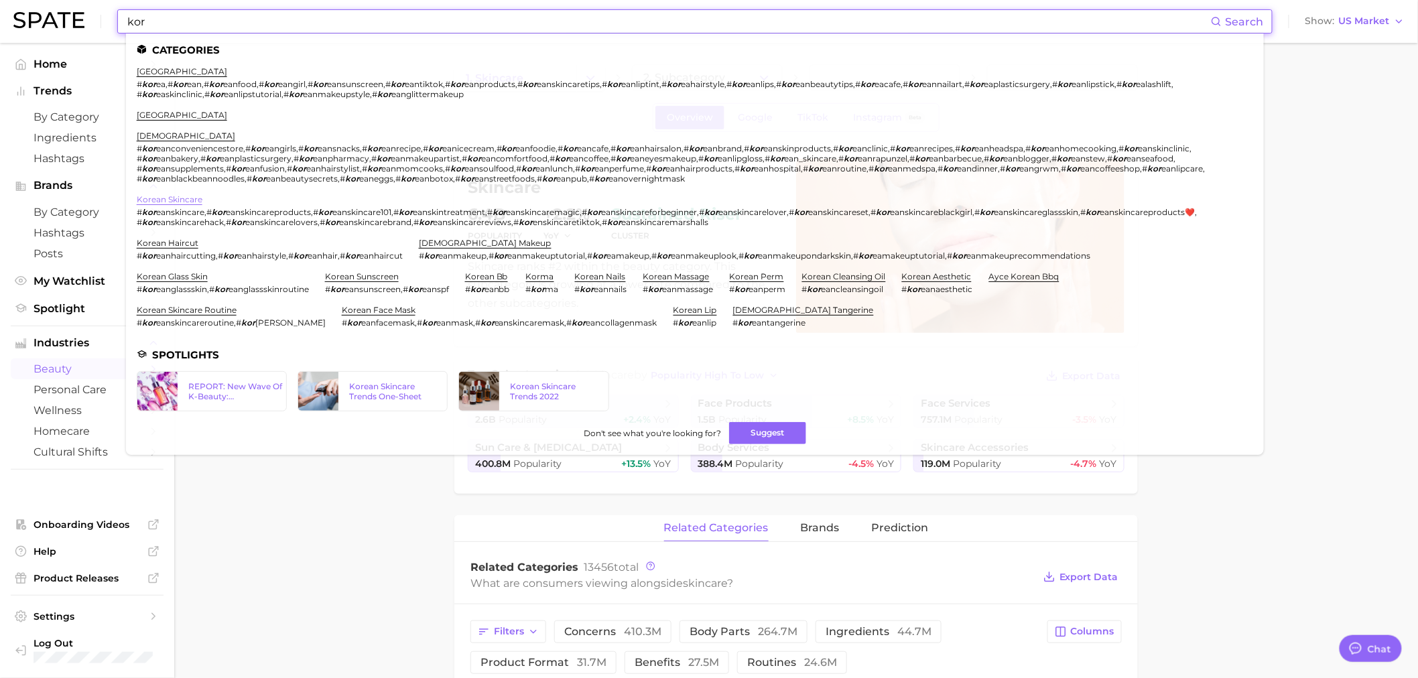
type input "kor"
click at [176, 194] on link "korean skincare" at bounding box center [170, 199] width 66 height 10
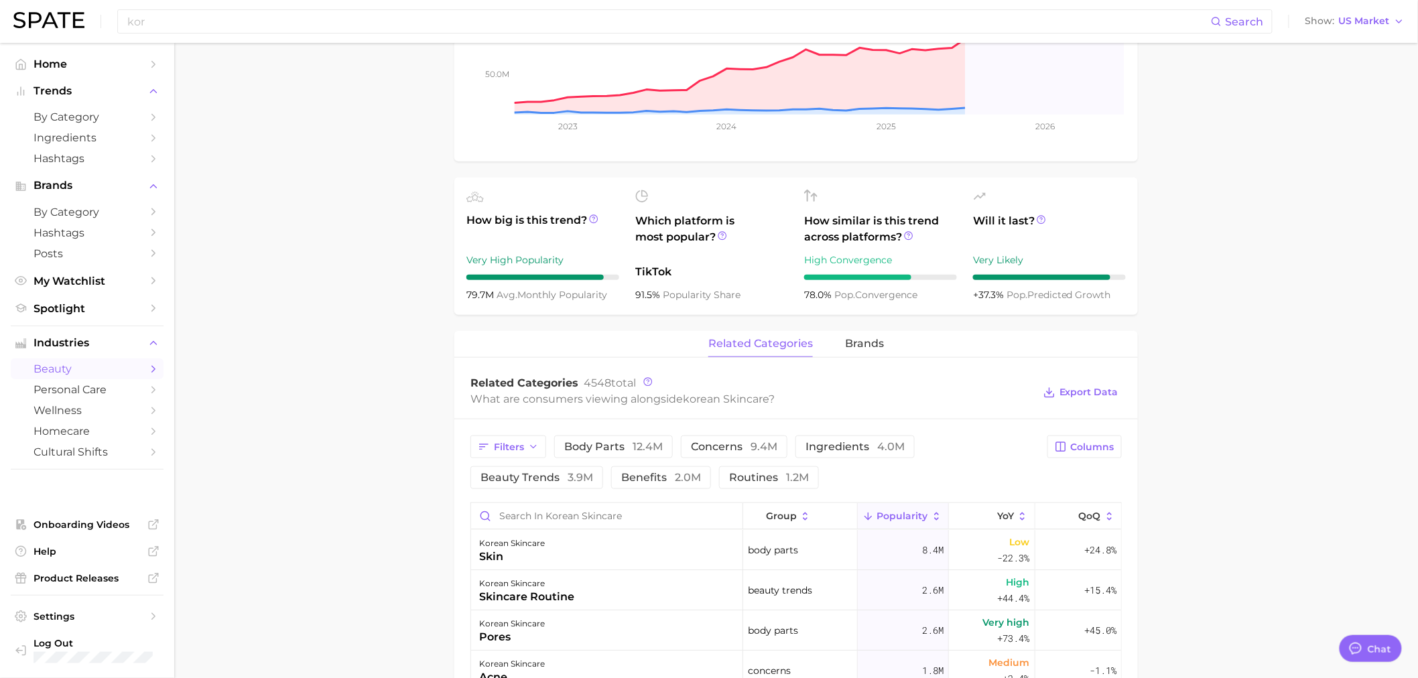
scroll to position [372, 0]
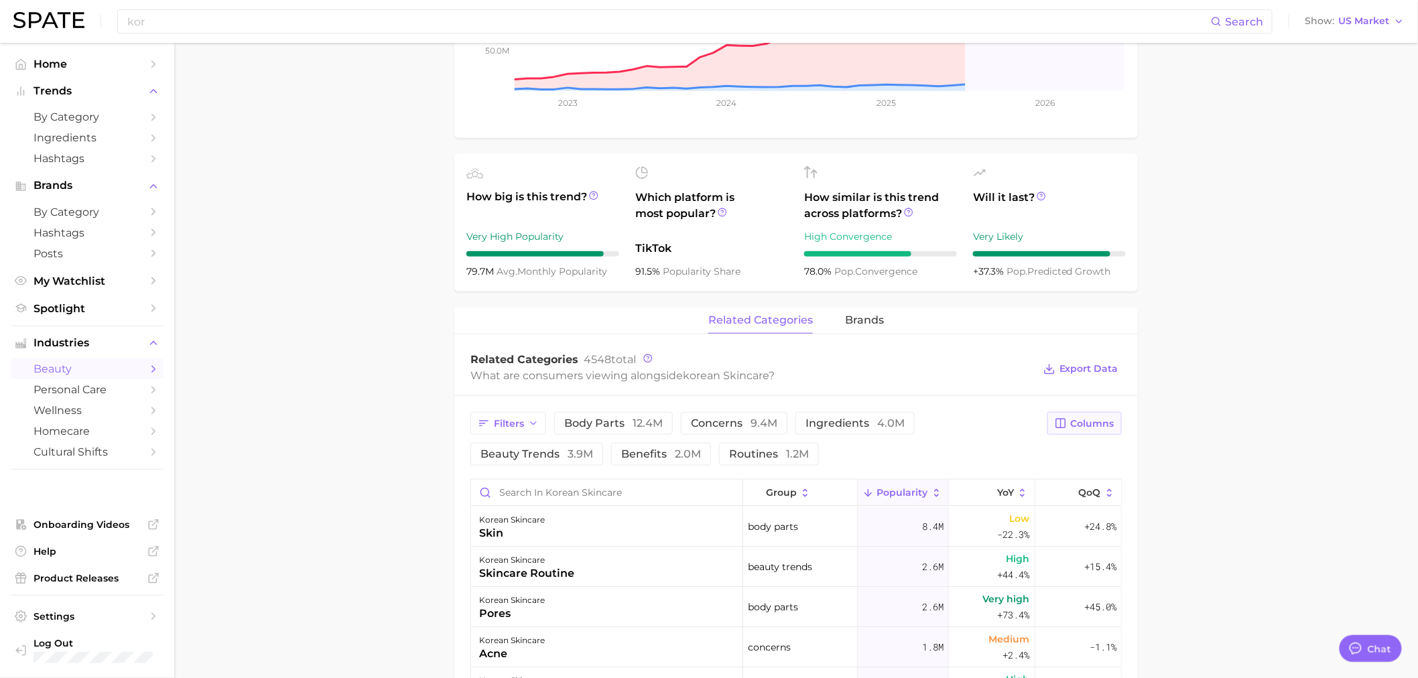
click at [1079, 430] on button "Columns" at bounding box center [1084, 423] width 74 height 23
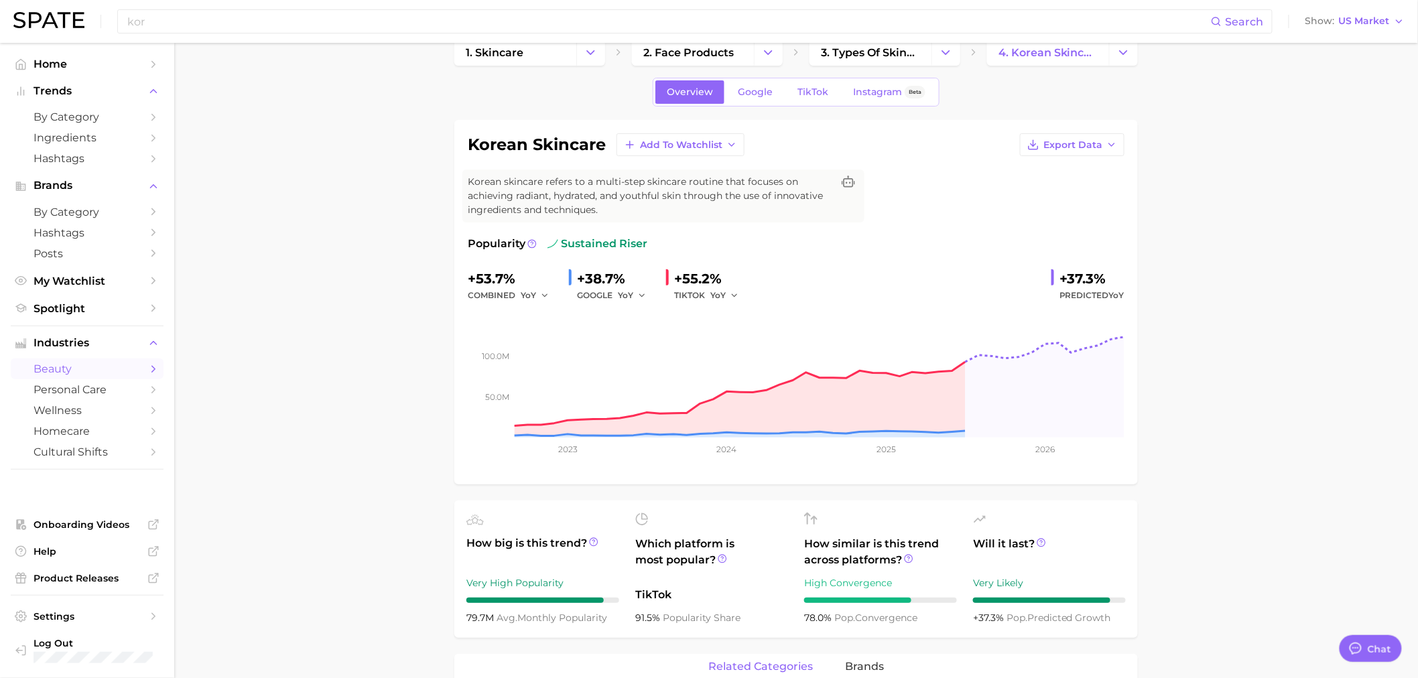
scroll to position [0, 0]
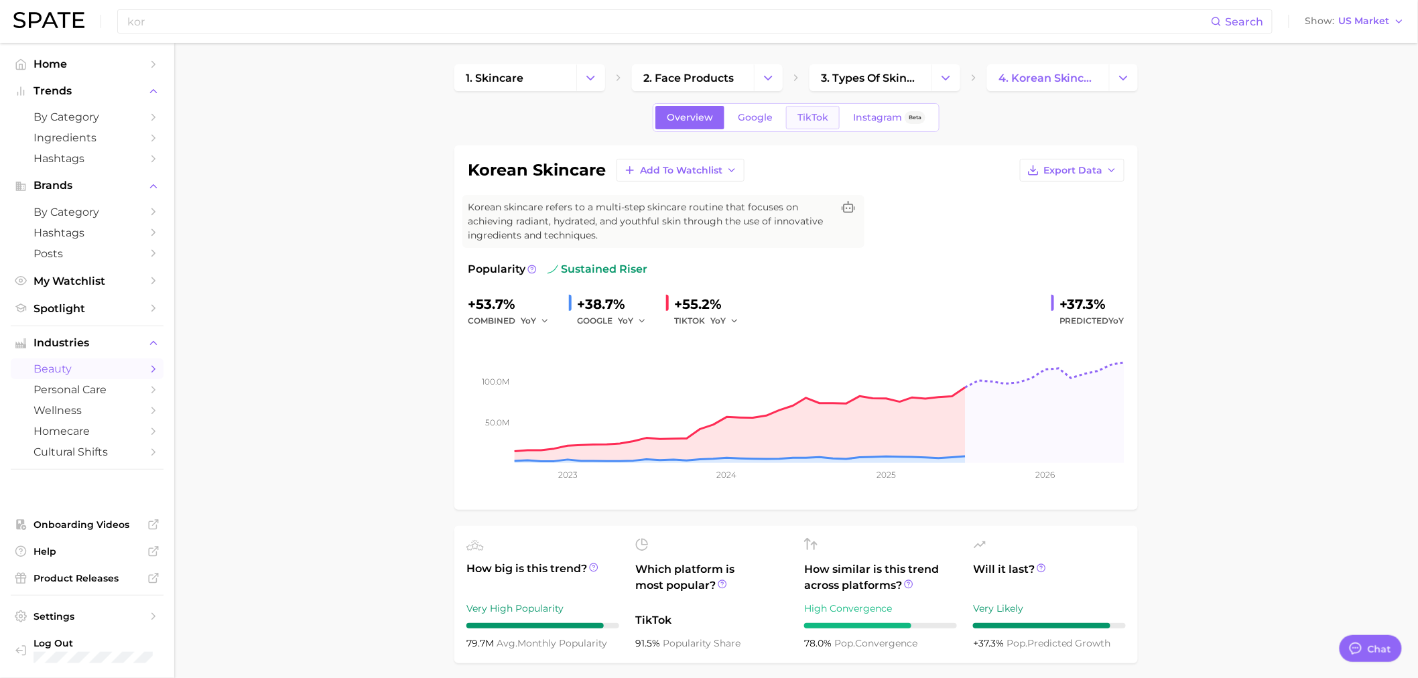
click at [809, 117] on span "TikTok" at bounding box center [812, 117] width 31 height 11
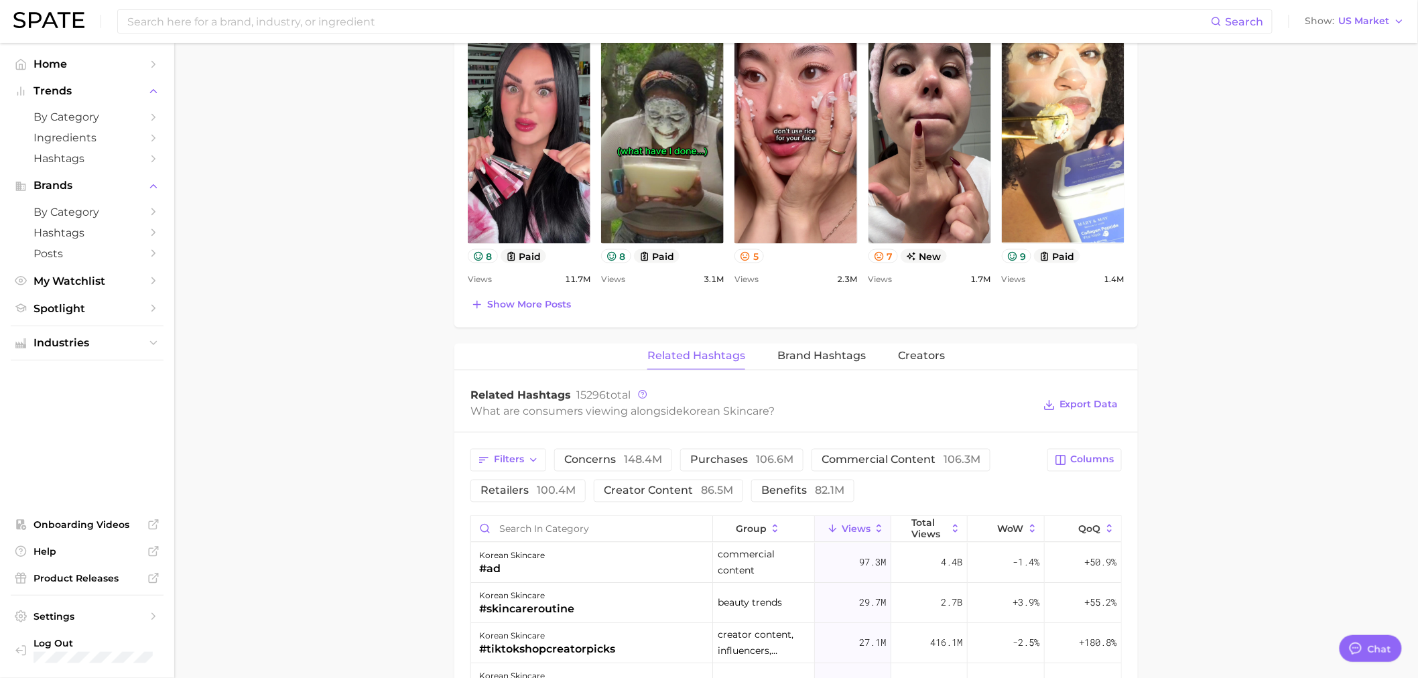
scroll to position [893, 0]
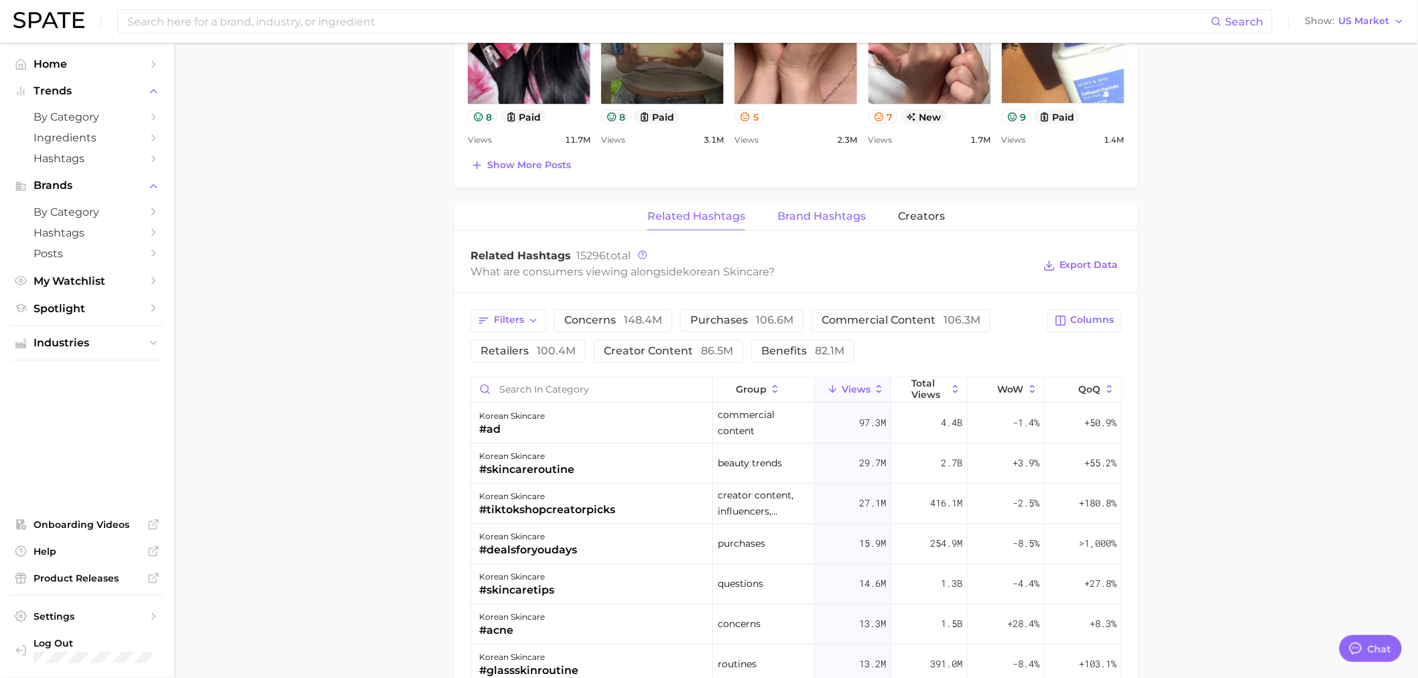
click at [839, 212] on span "Brand Hashtags" at bounding box center [821, 217] width 88 height 12
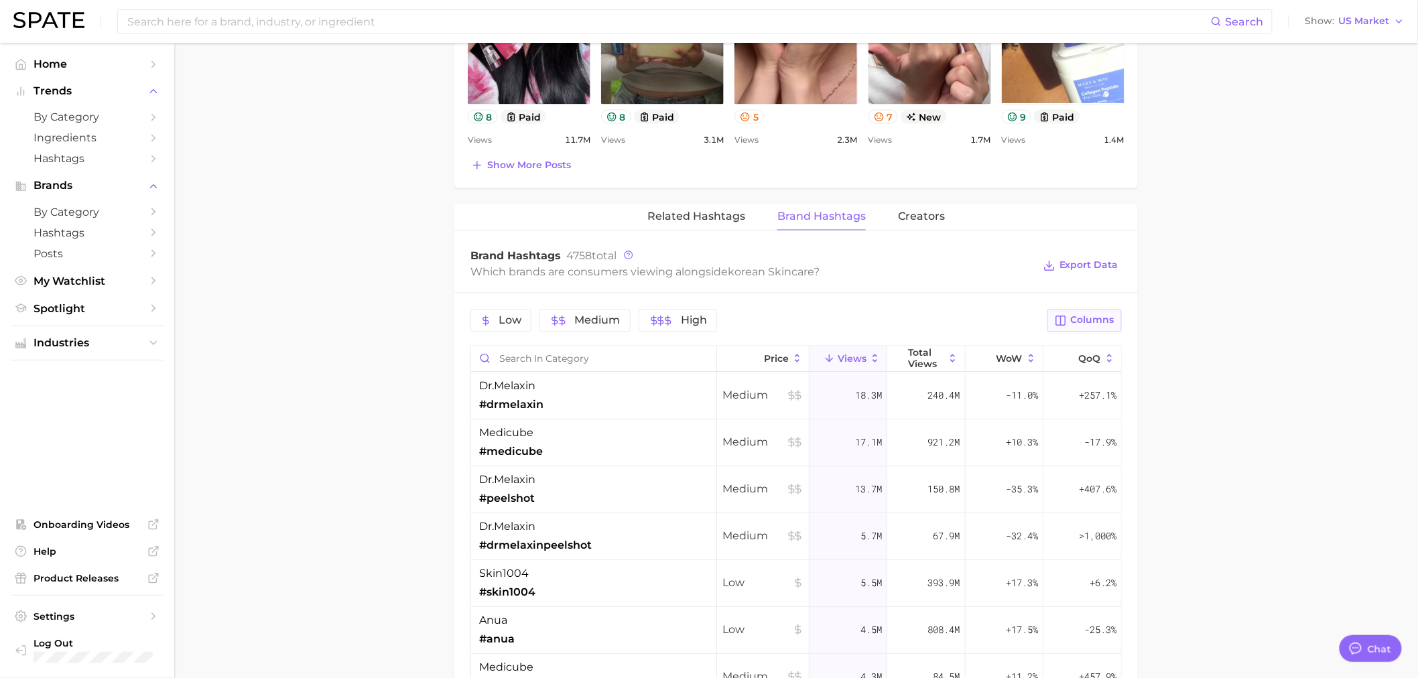
click at [1081, 328] on button "Columns" at bounding box center [1084, 320] width 74 height 23
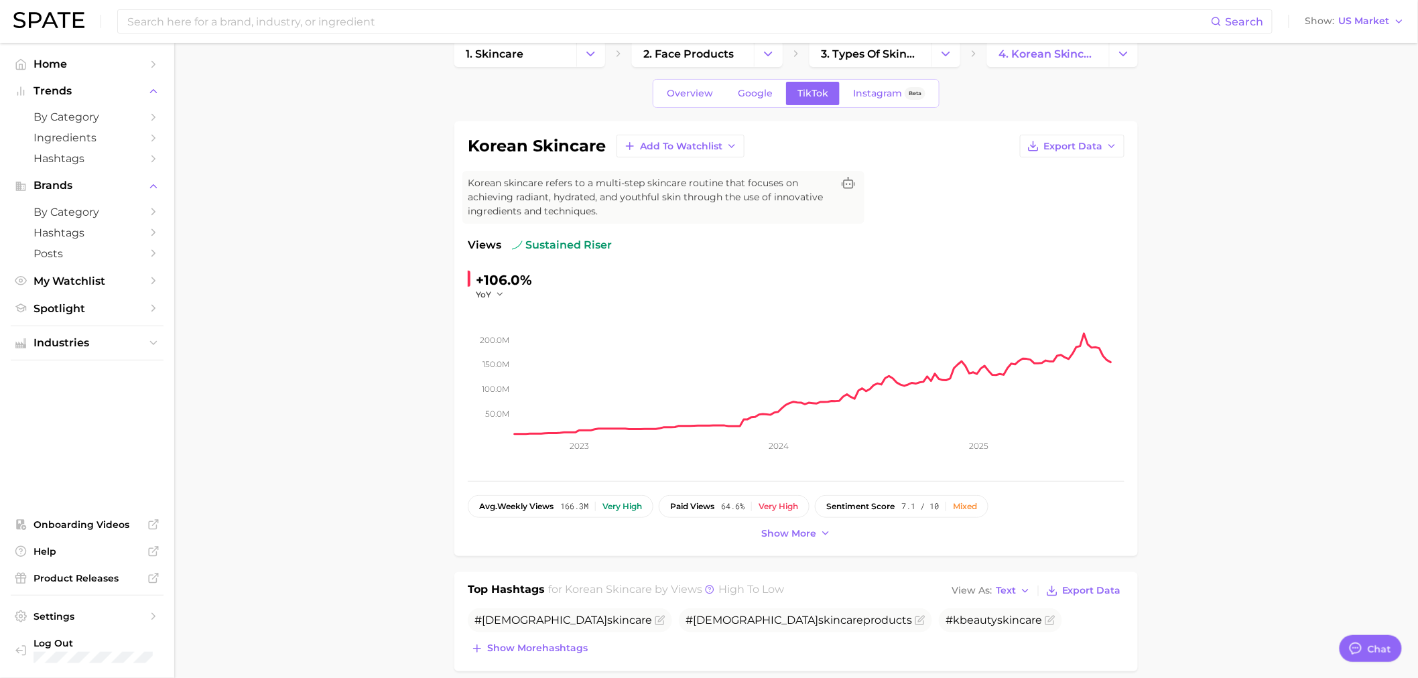
scroll to position [0, 0]
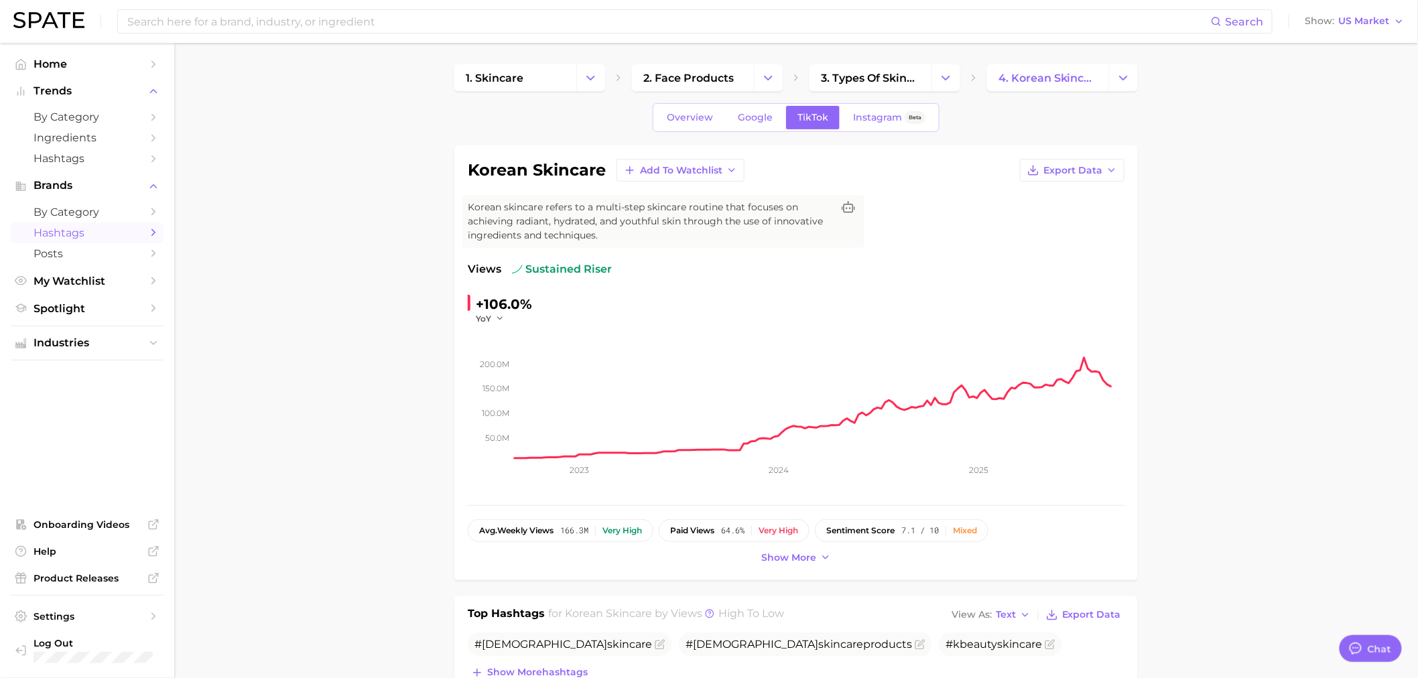
click at [88, 230] on span "Hashtags" at bounding box center [86, 232] width 107 height 13
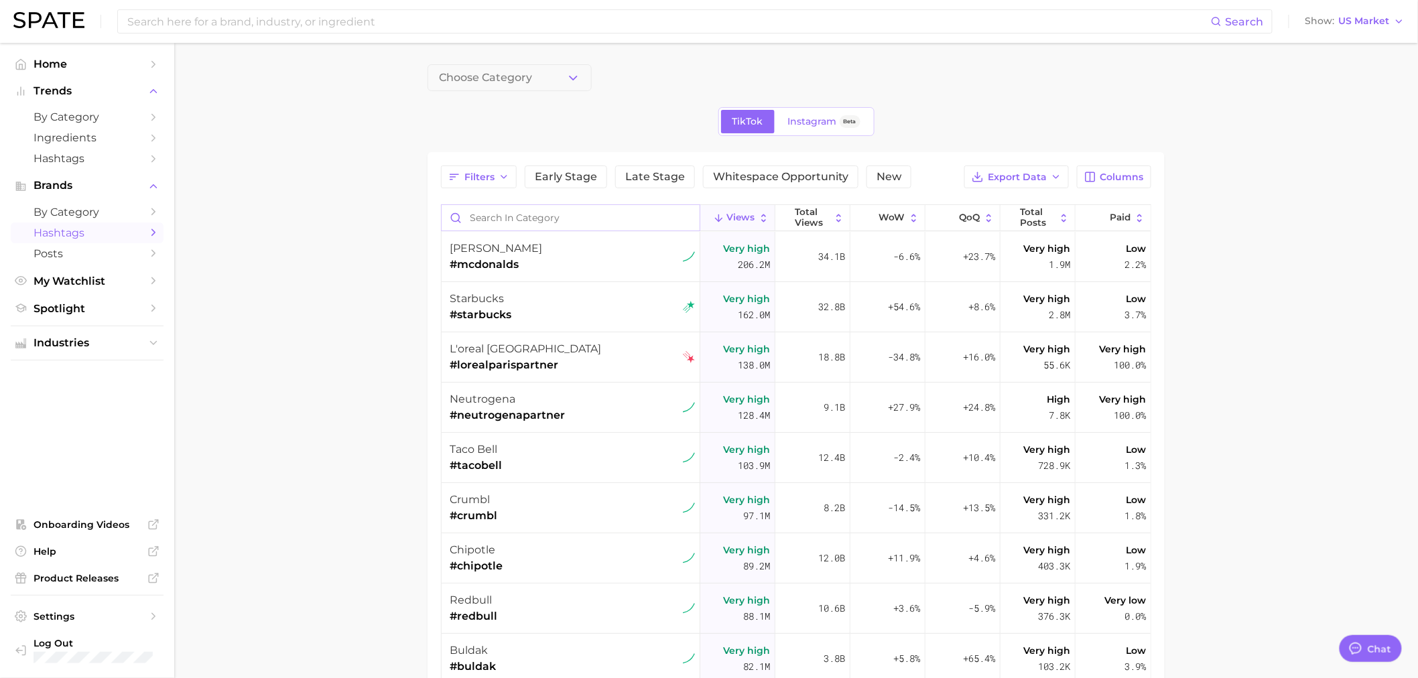
click at [476, 215] on input "Search in category" at bounding box center [570, 217] width 258 height 25
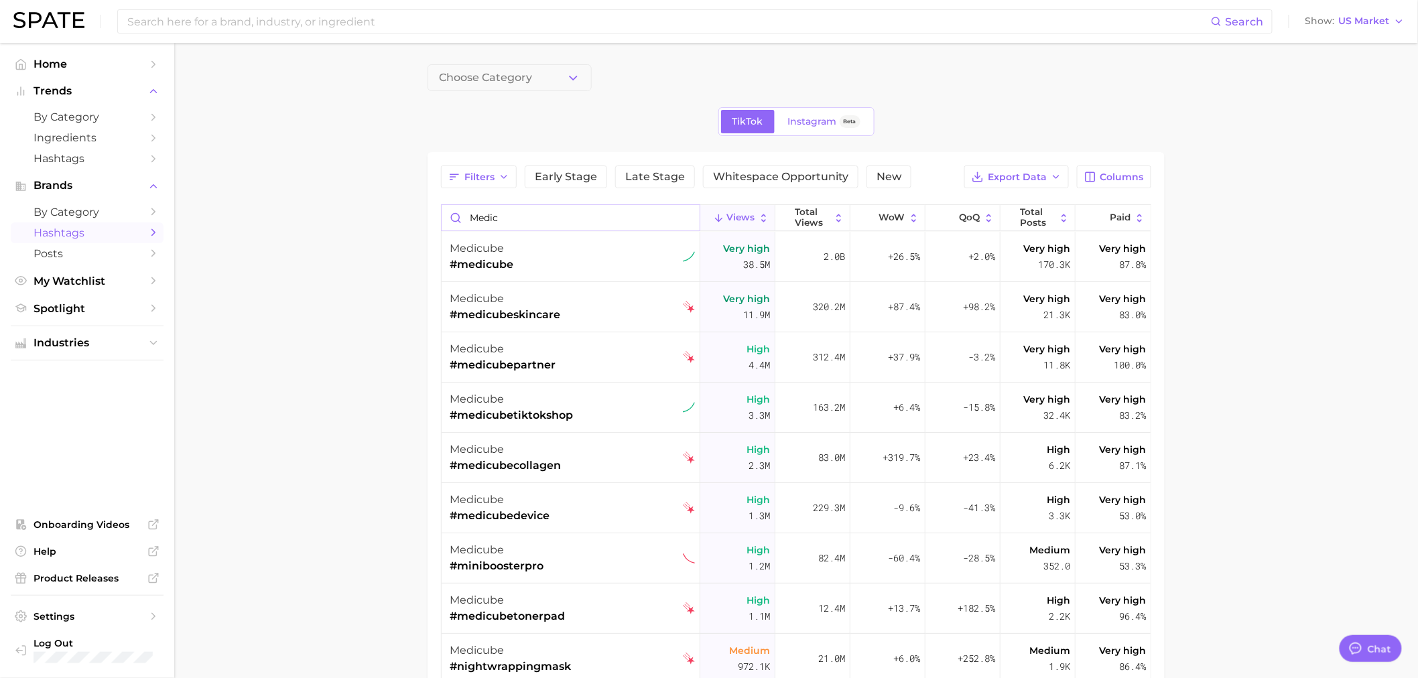
click at [492, 215] on input "medic" at bounding box center [570, 217] width 258 height 25
click at [492, 214] on input "medic" at bounding box center [570, 217] width 258 height 25
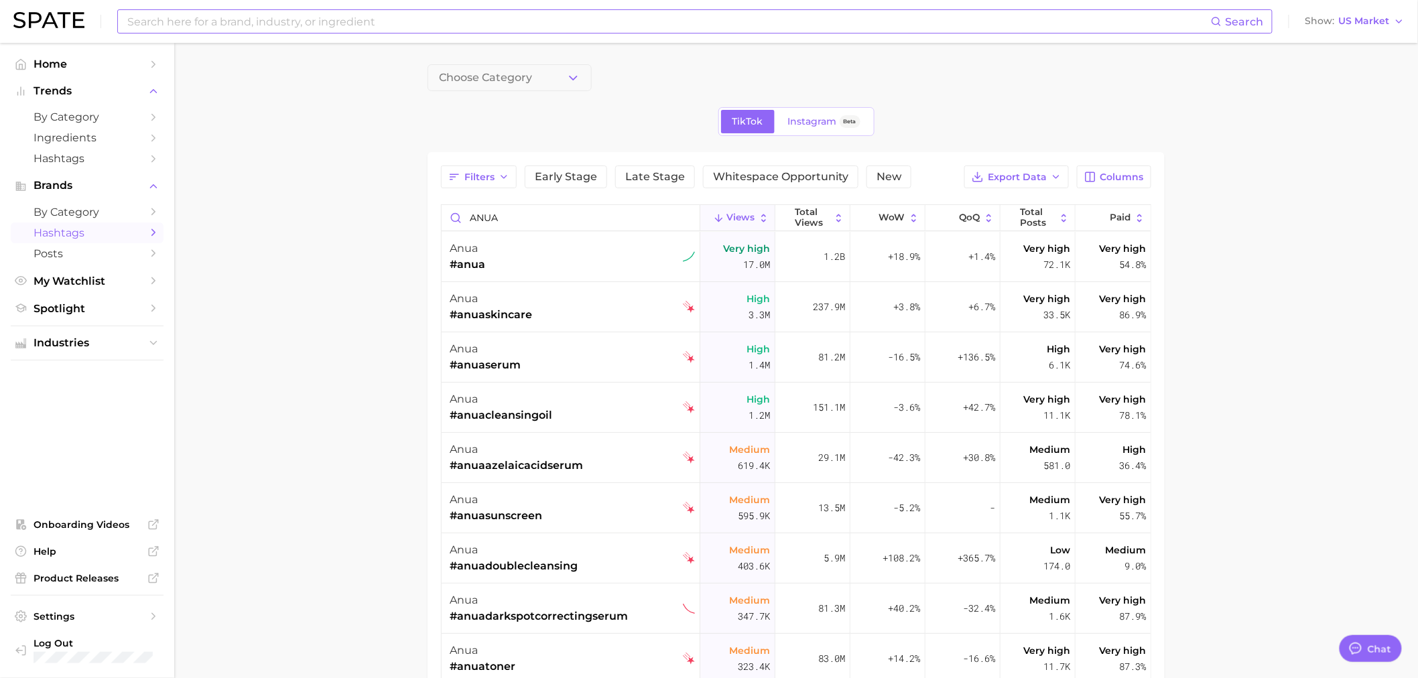
click at [214, 24] on input at bounding box center [668, 21] width 1085 height 23
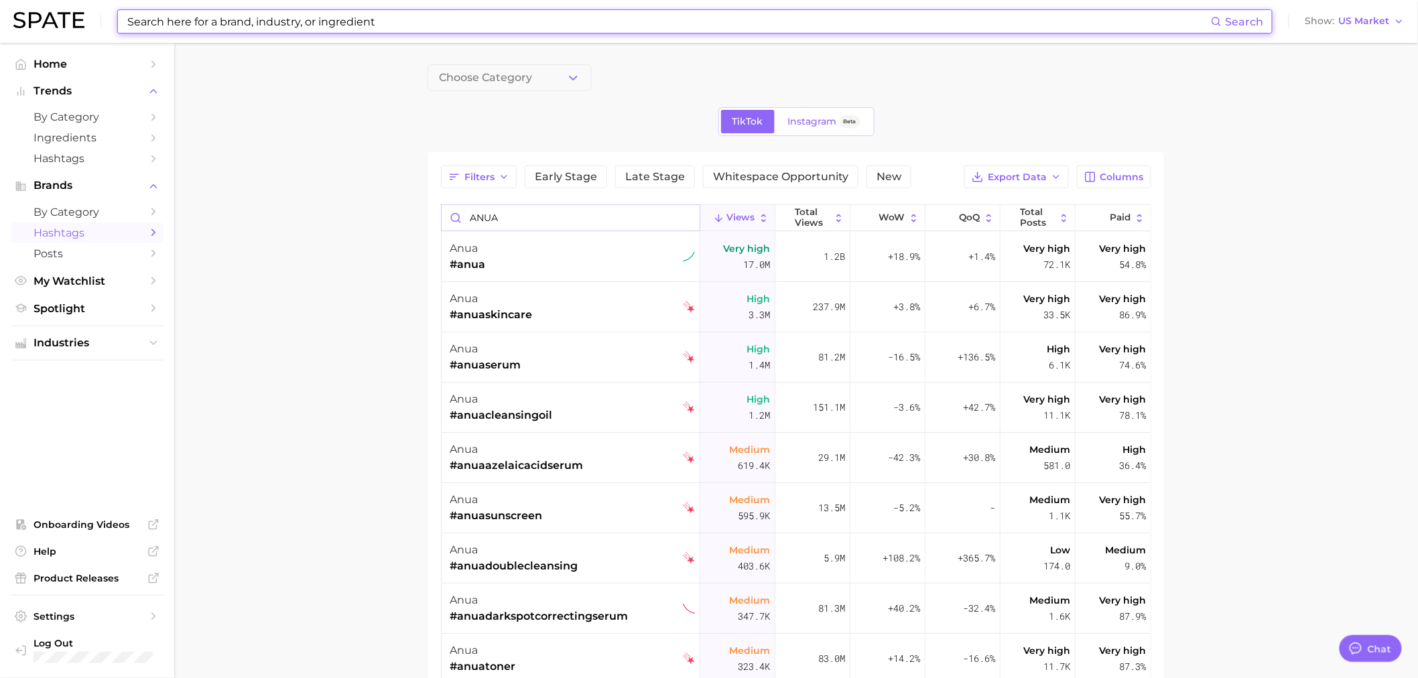
click at [480, 210] on input "ANUA" at bounding box center [570, 217] width 258 height 25
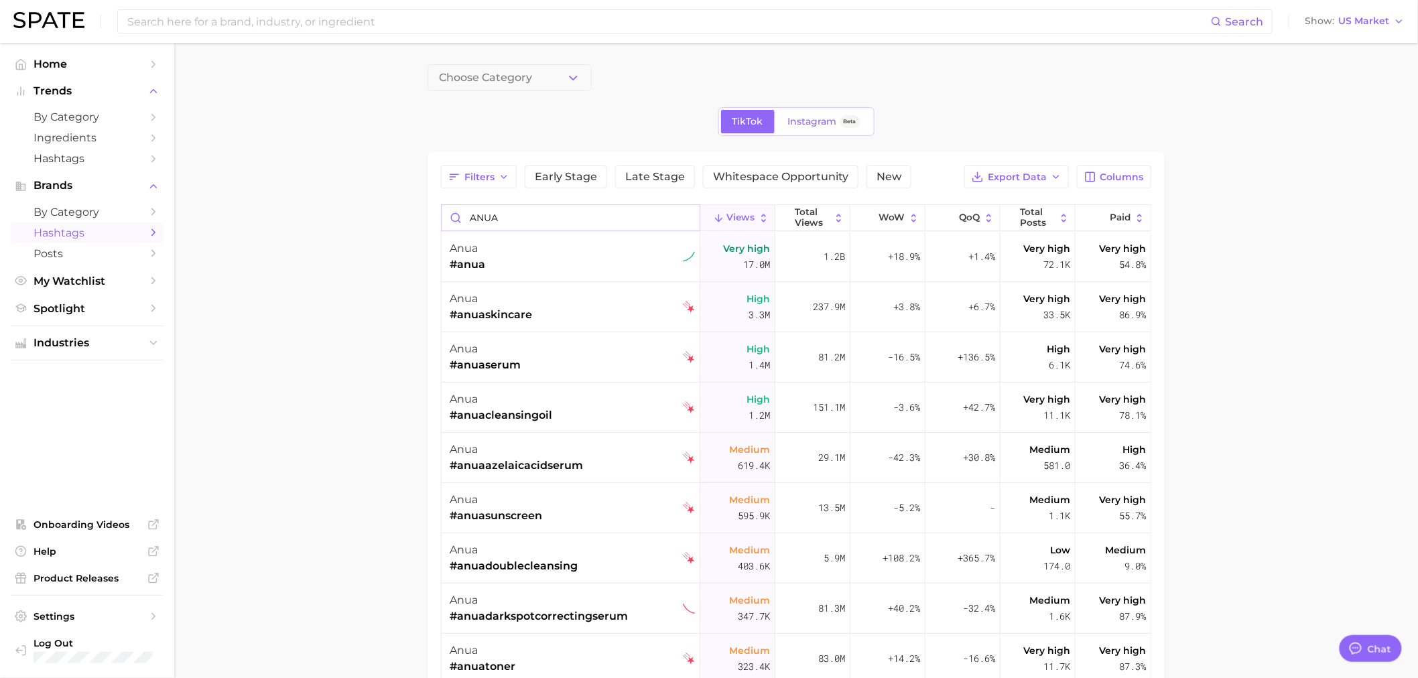
click at [480, 210] on input "ANUA" at bounding box center [570, 217] width 258 height 25
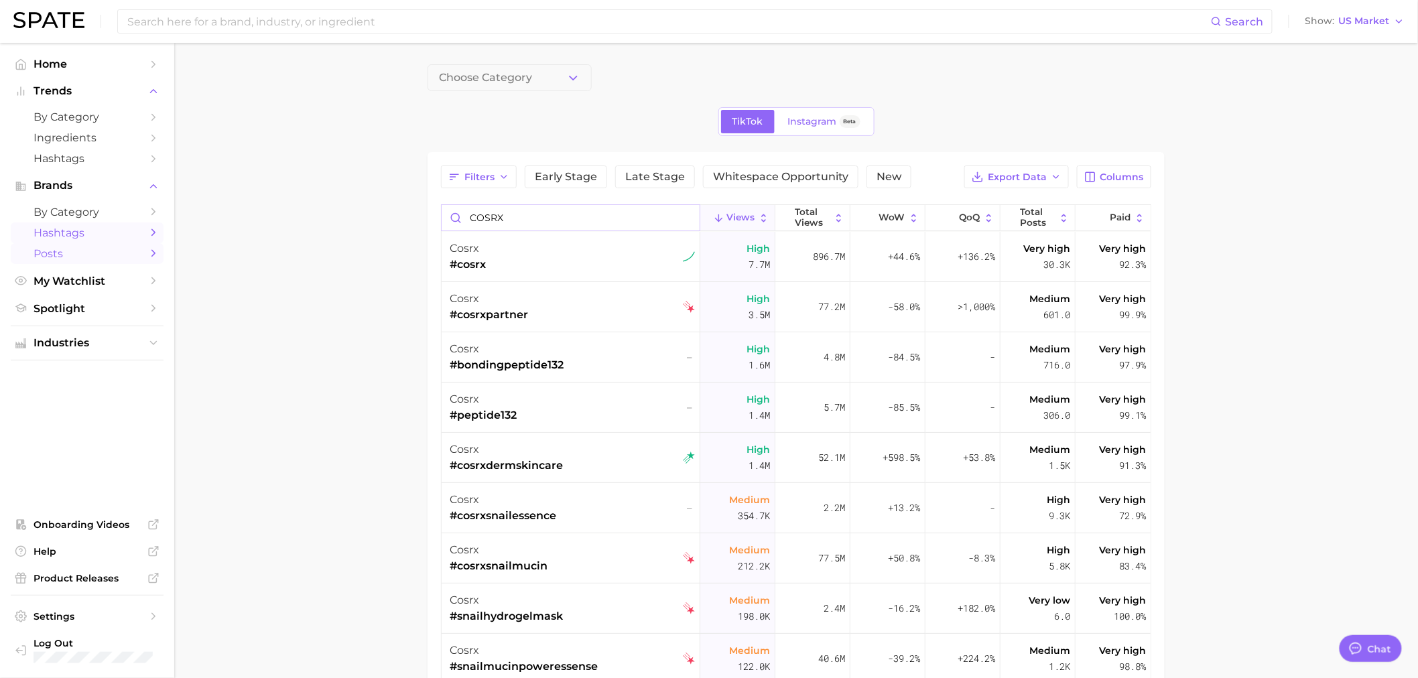
type input "COSRX"
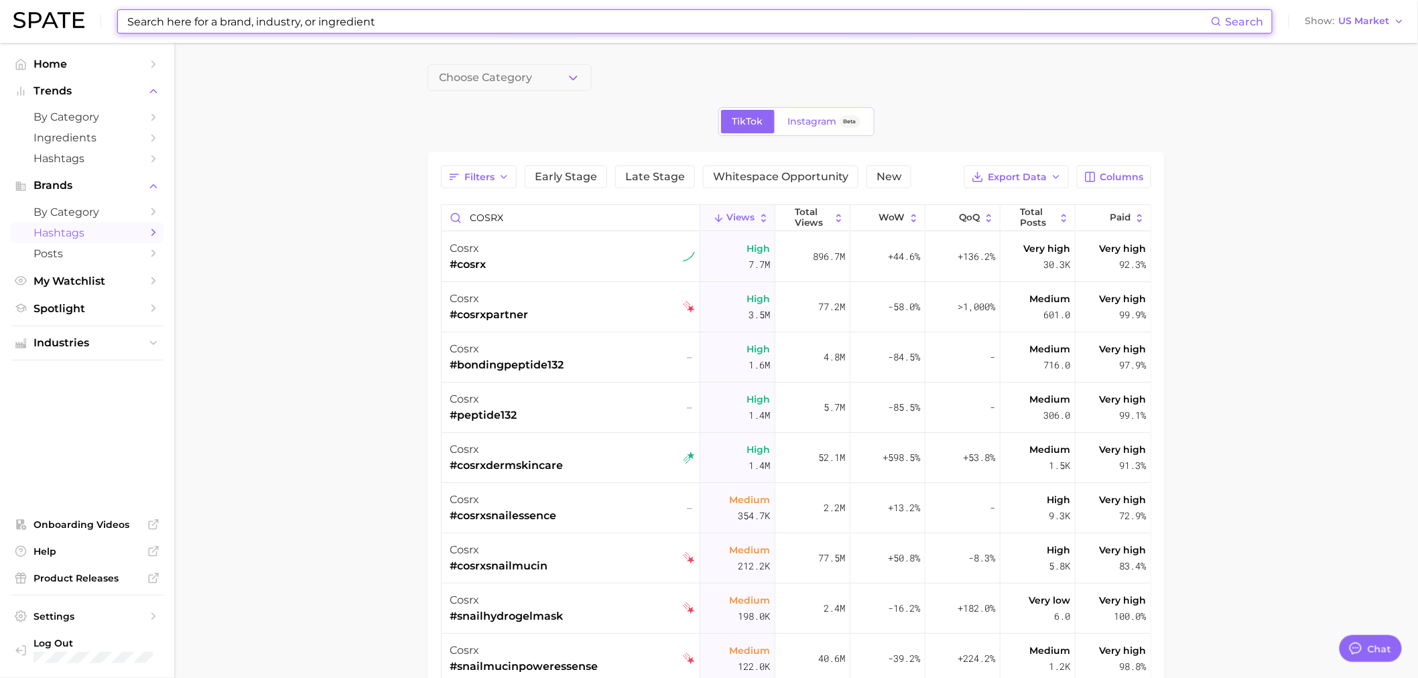
click at [426, 31] on input at bounding box center [668, 21] width 1085 height 23
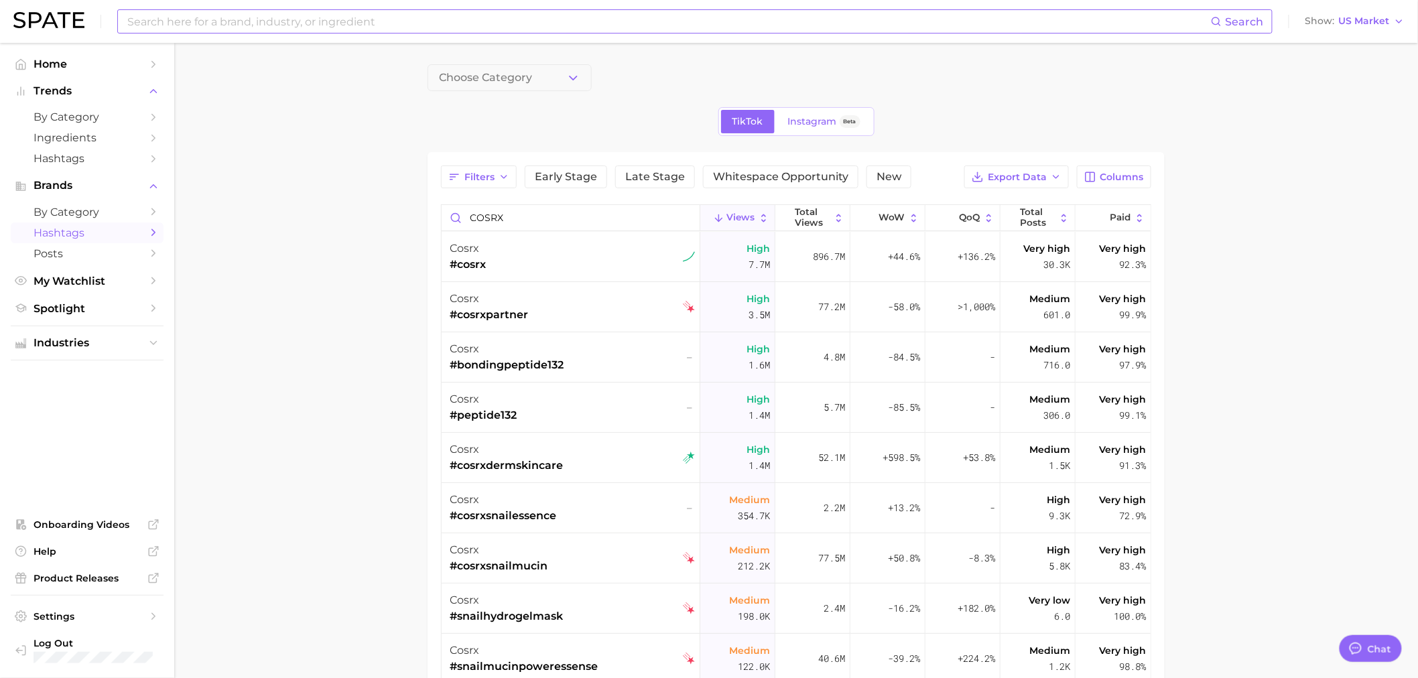
click at [292, 27] on input at bounding box center [668, 21] width 1085 height 23
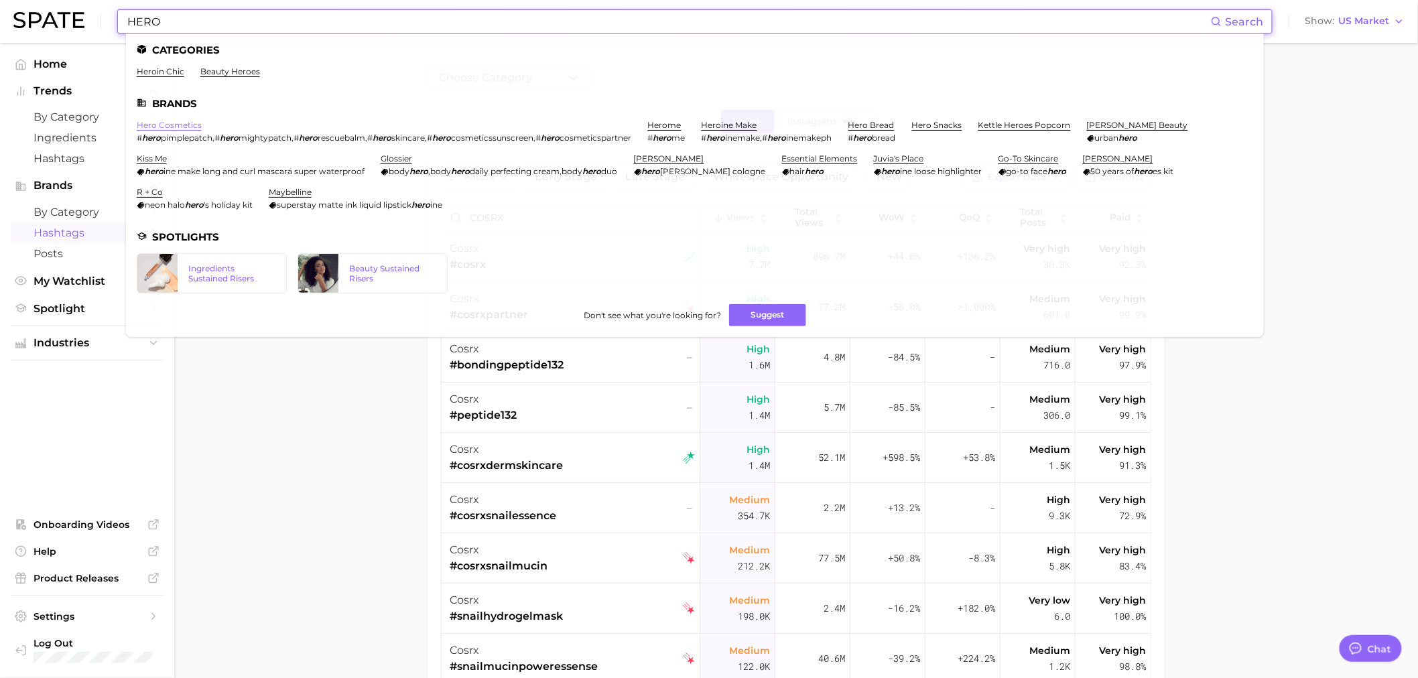
type input "HERO"
click at [186, 125] on link "hero cosmetics" at bounding box center [169, 125] width 65 height 10
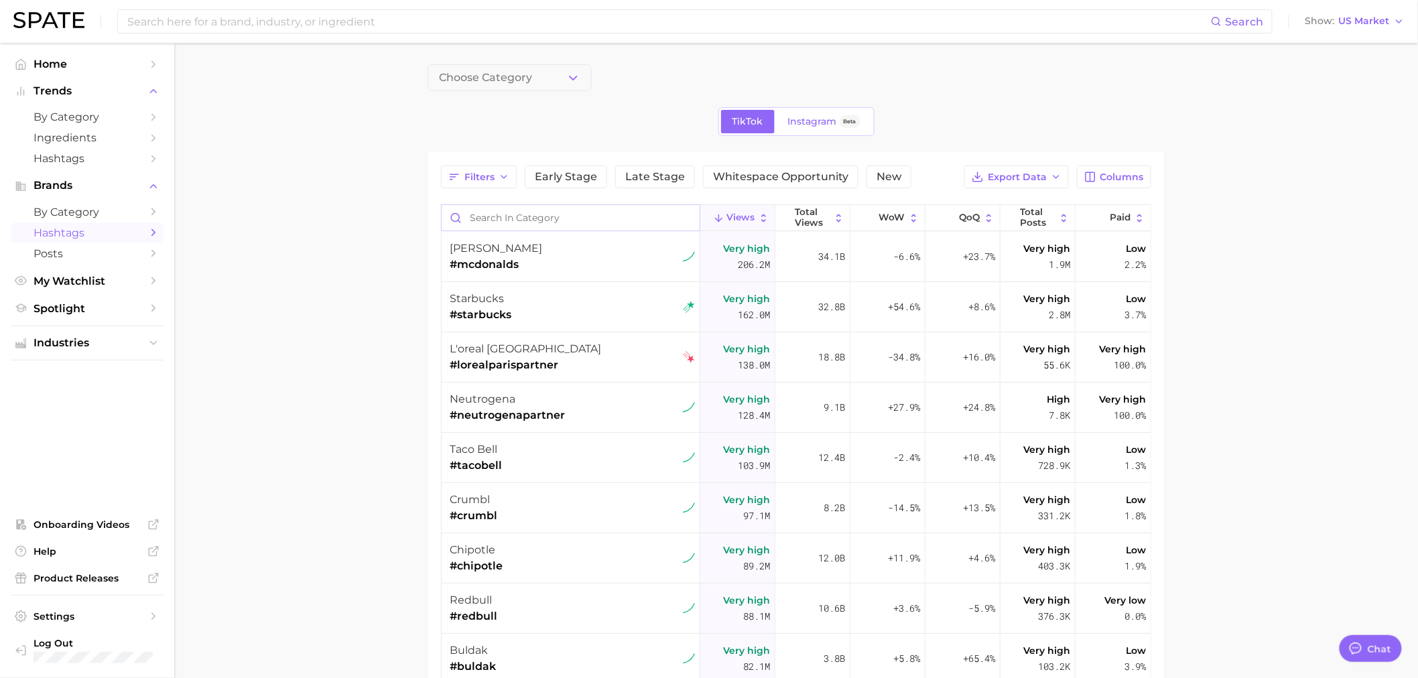
click at [530, 215] on input "Search in category" at bounding box center [570, 217] width 258 height 25
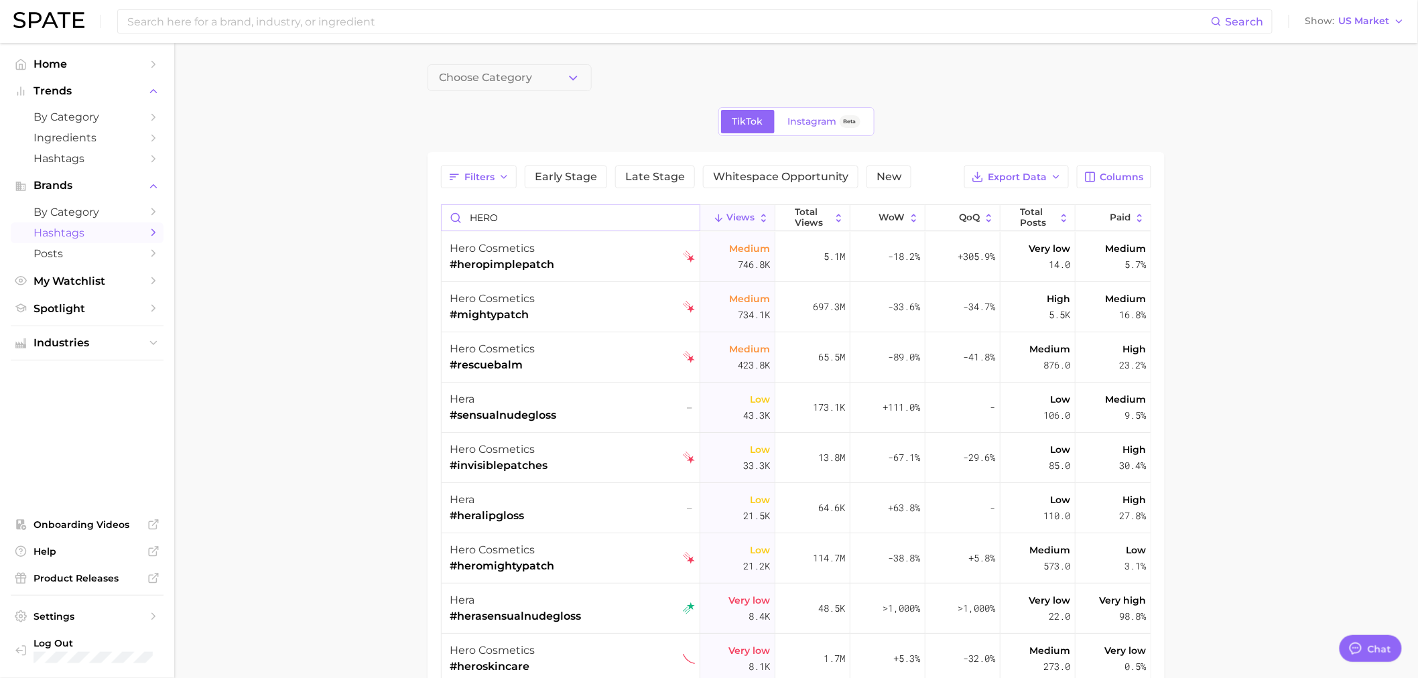
click at [525, 210] on input "HERO" at bounding box center [570, 217] width 258 height 25
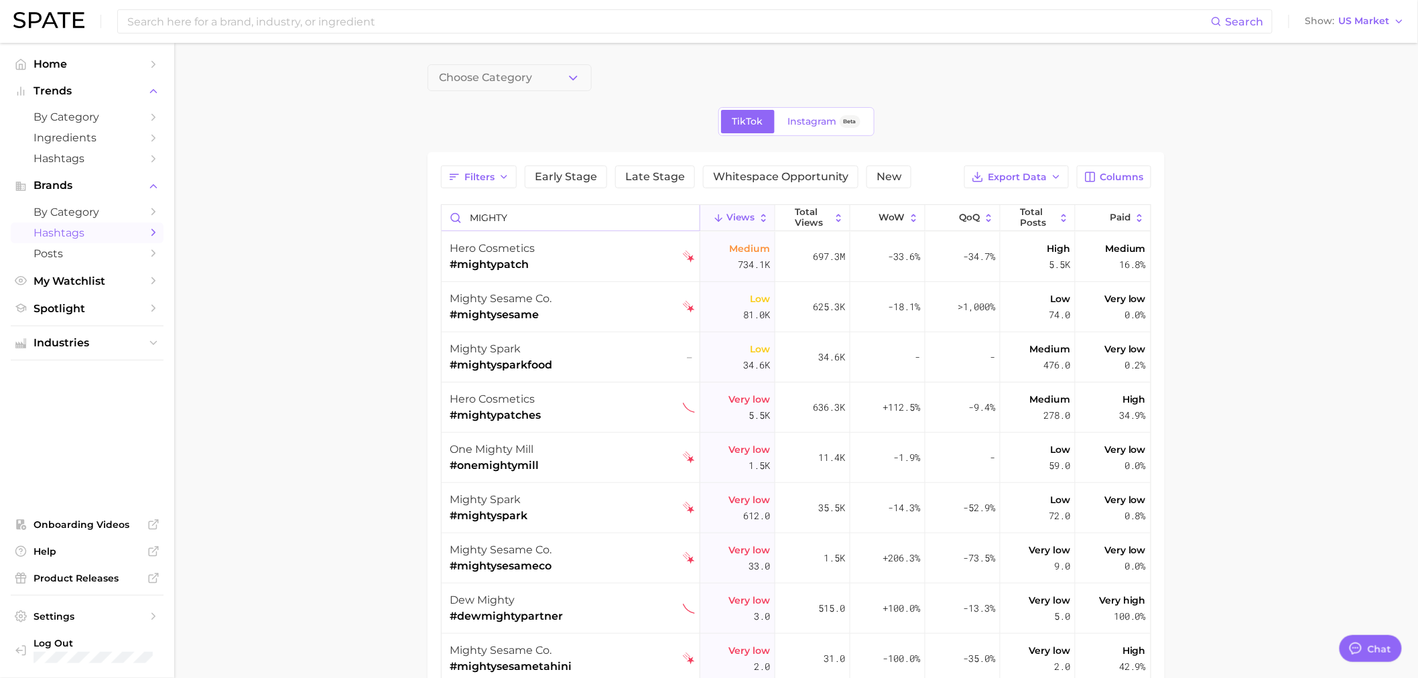
click at [526, 216] on input "MIGHTY" at bounding box center [570, 217] width 258 height 25
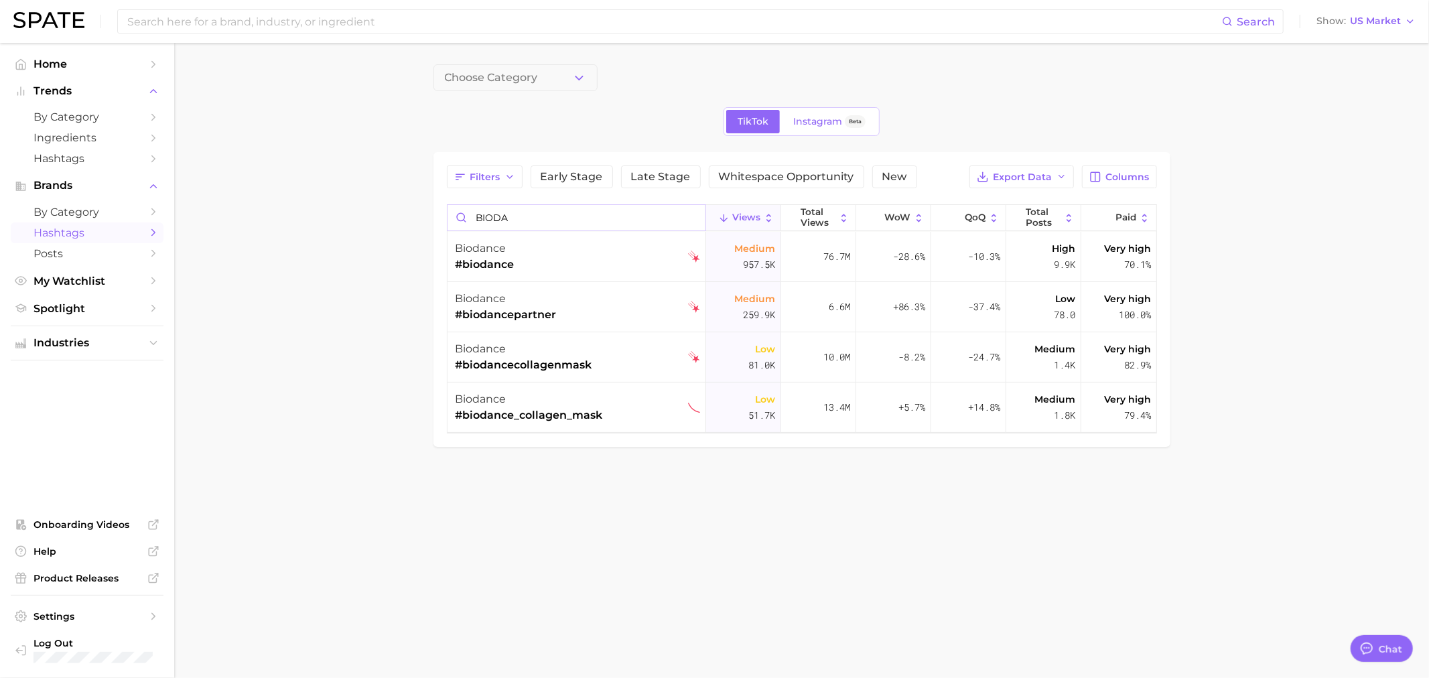
type input "BIODA"
click at [500, 214] on input "BIODA" at bounding box center [577, 217] width 258 height 25
click at [1125, 218] on span "Paid" at bounding box center [1125, 217] width 21 height 11
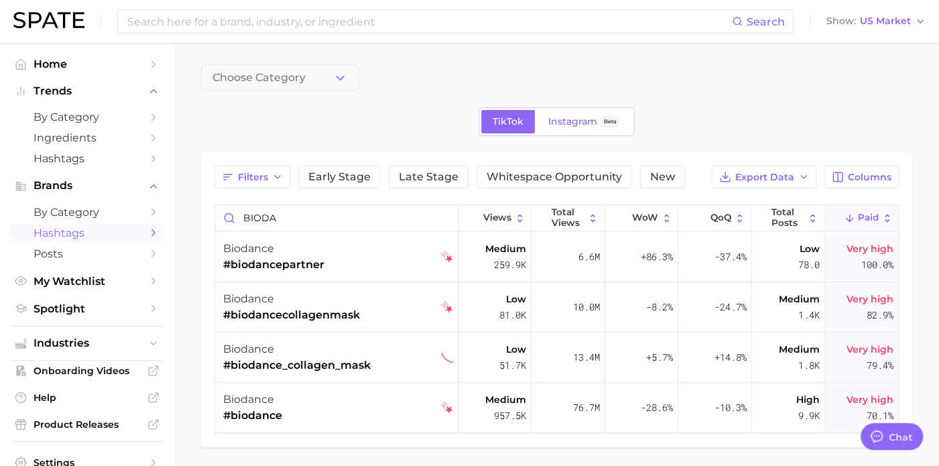
type textarea "x"
